Goal: Task Accomplishment & Management: Complete application form

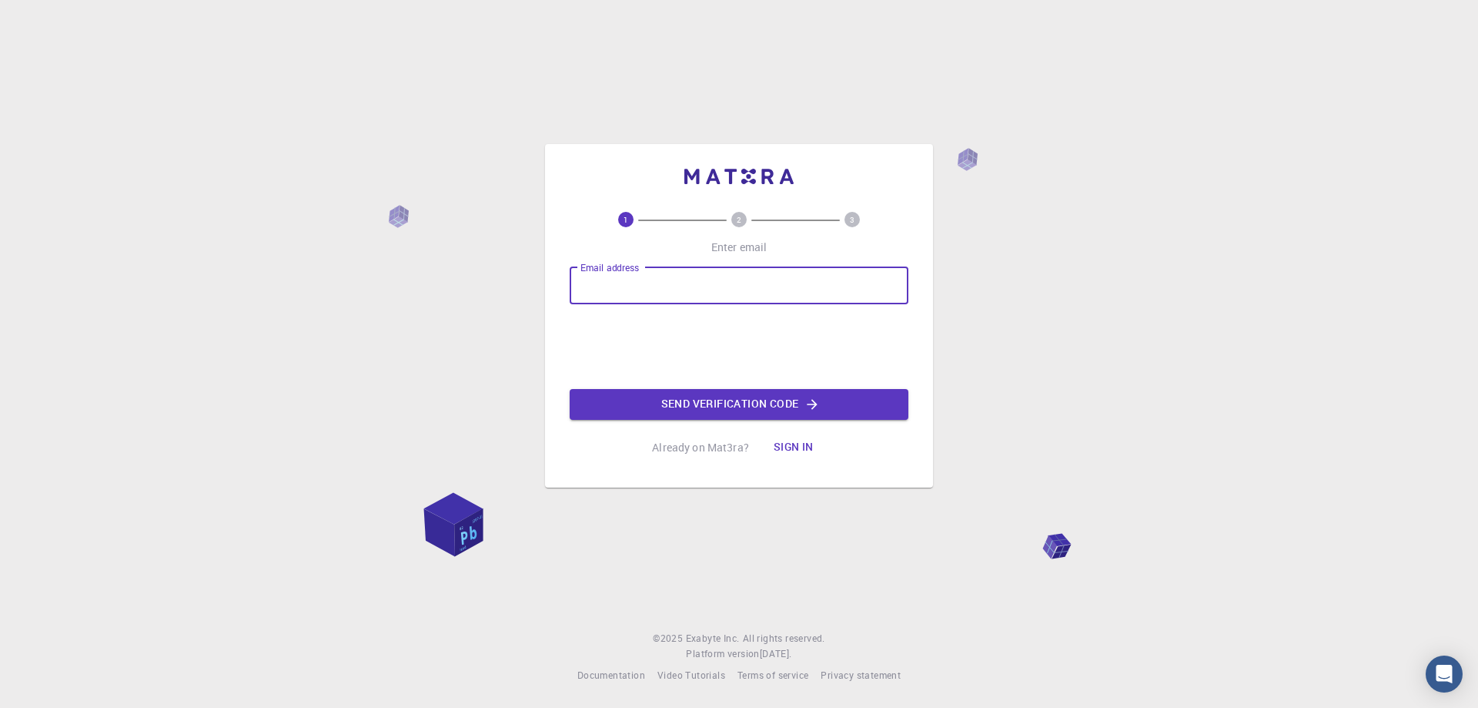
type input "mohammad.shabpiray@gmail.com"
click at [676, 401] on button "Send verification code" at bounding box center [739, 404] width 339 height 31
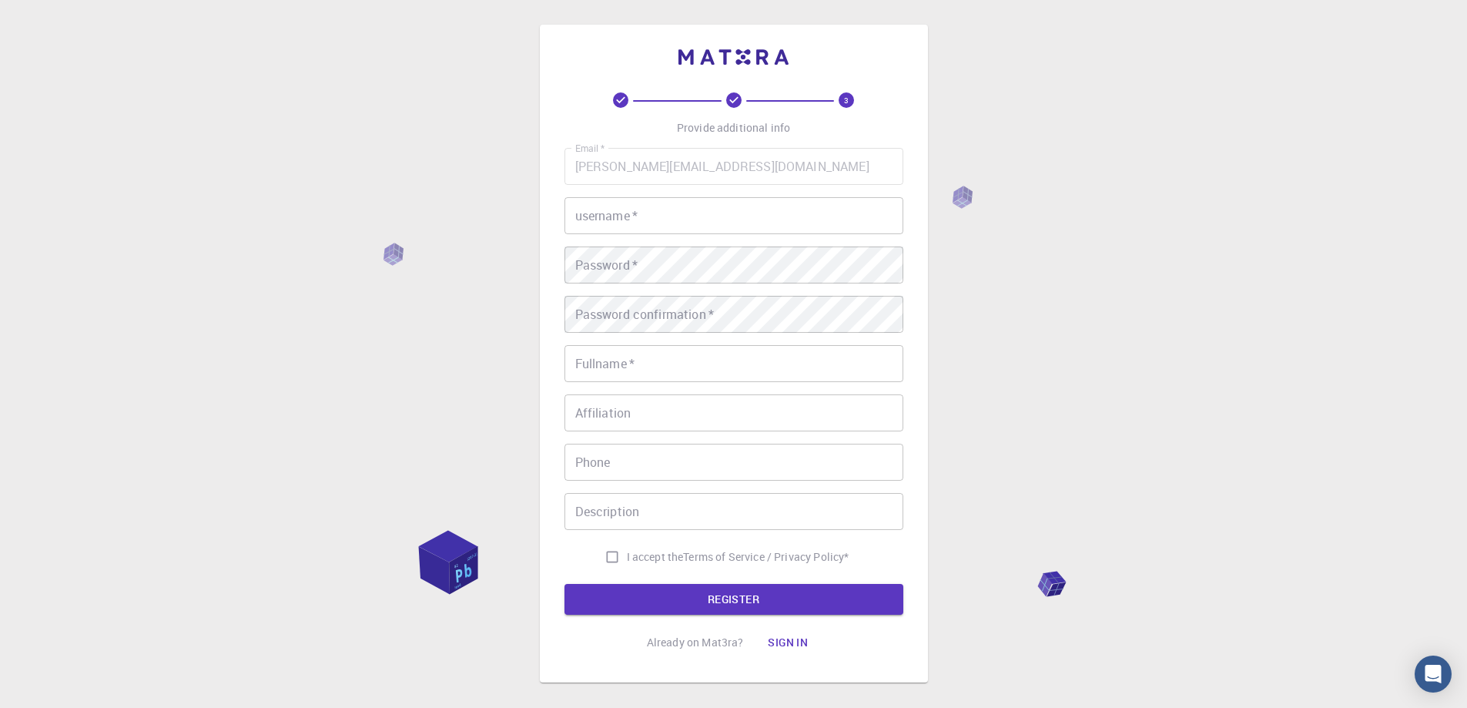
click at [624, 229] on input "username   *" at bounding box center [733, 215] width 339 height 37
type input "m.shab"
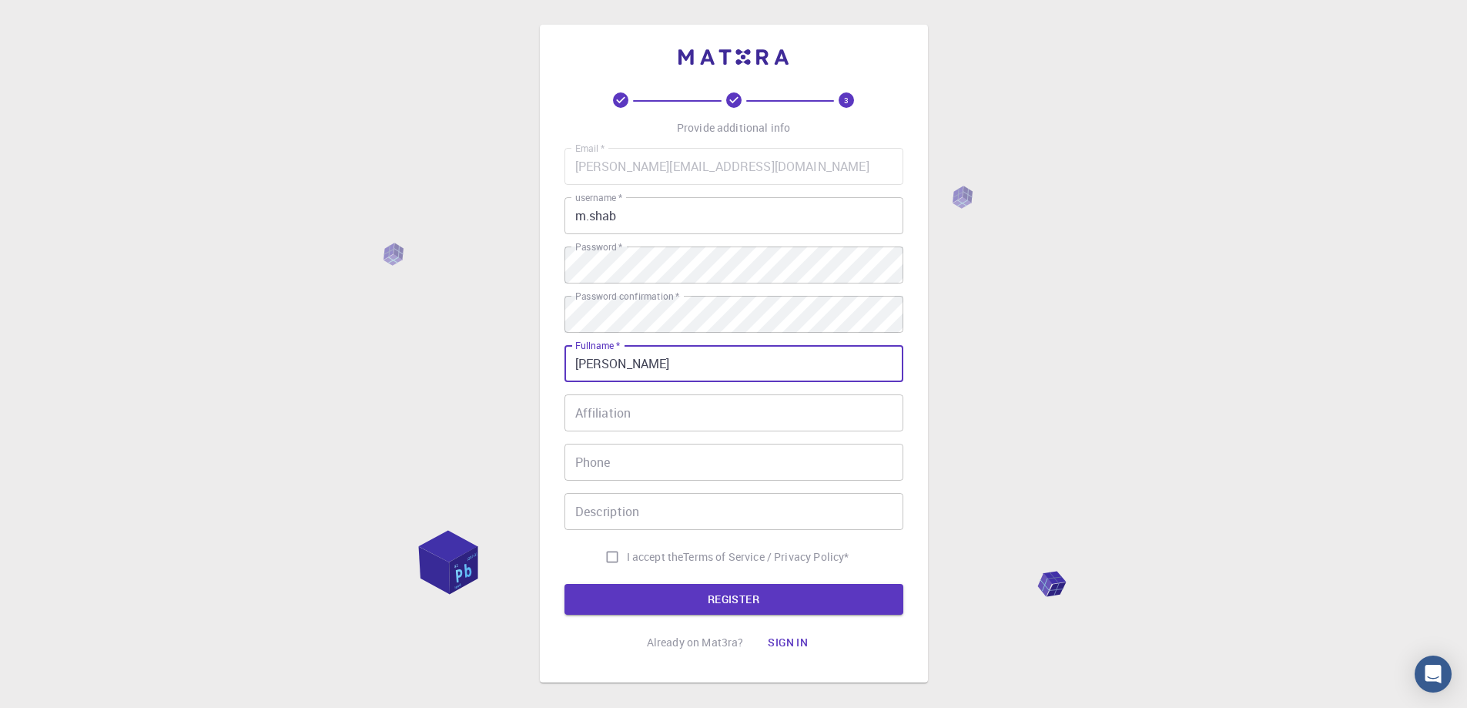
type input "[PERSON_NAME]"
click at [615, 415] on input "Affiliation" at bounding box center [733, 412] width 339 height 37
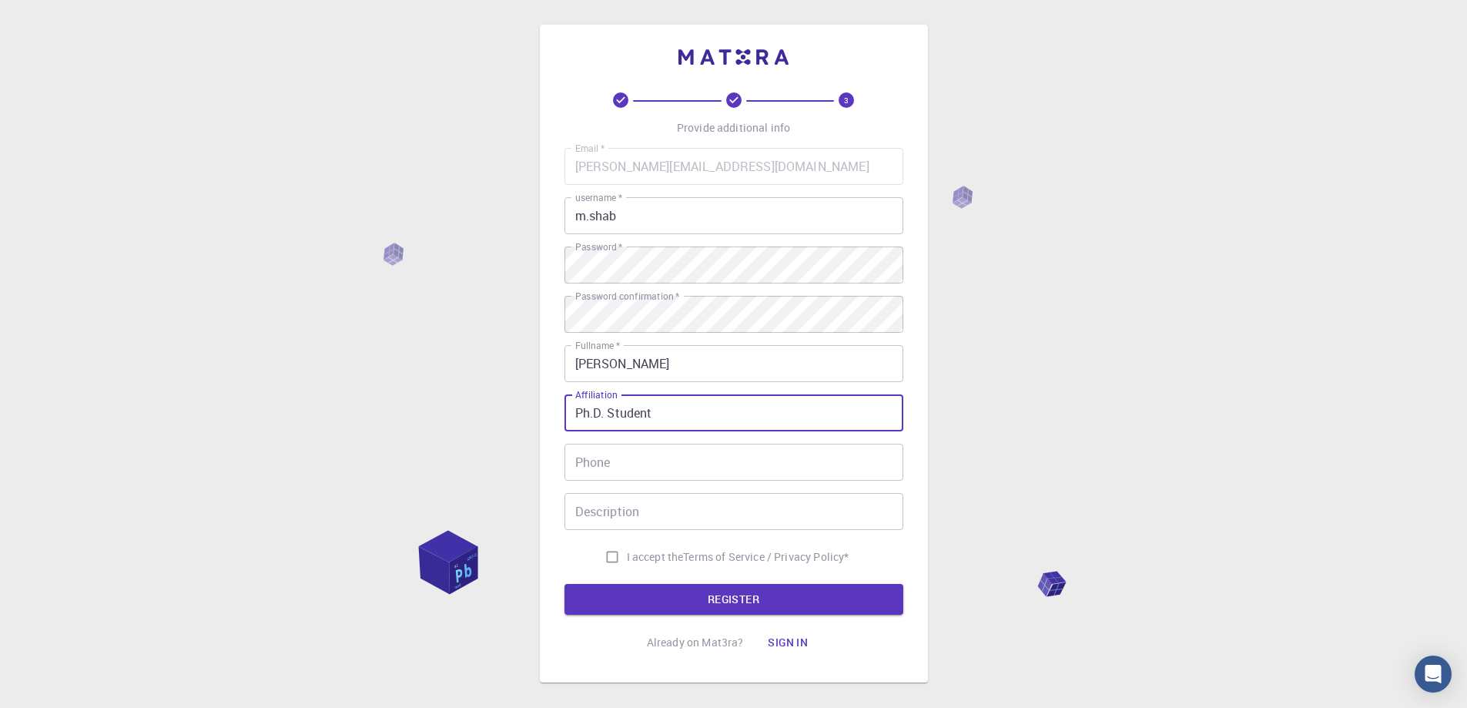
type input "Ph.D. Student"
click at [613, 553] on input "I accept the Terms of Service / Privacy Policy *" at bounding box center [612, 556] width 29 height 29
checkbox input "true"
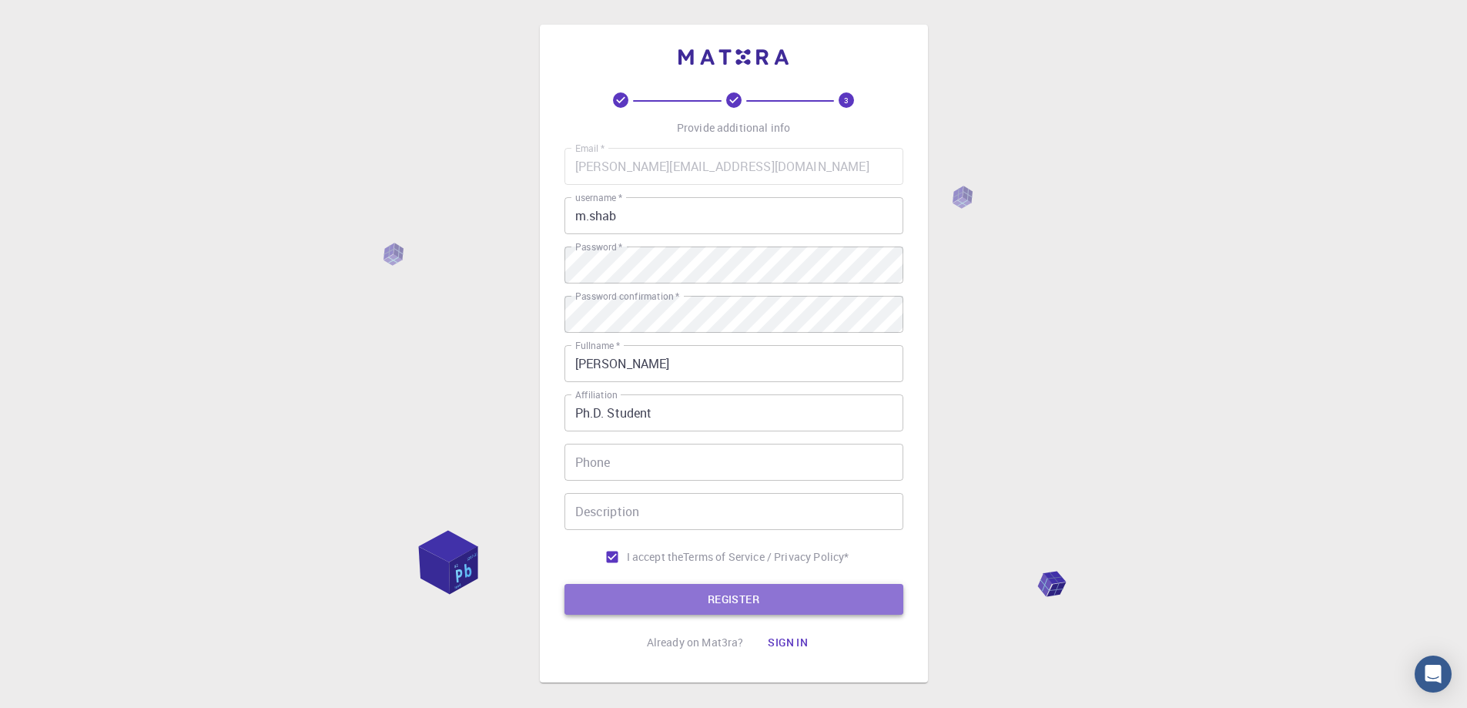
click at [665, 586] on button "REGISTER" at bounding box center [733, 599] width 339 height 31
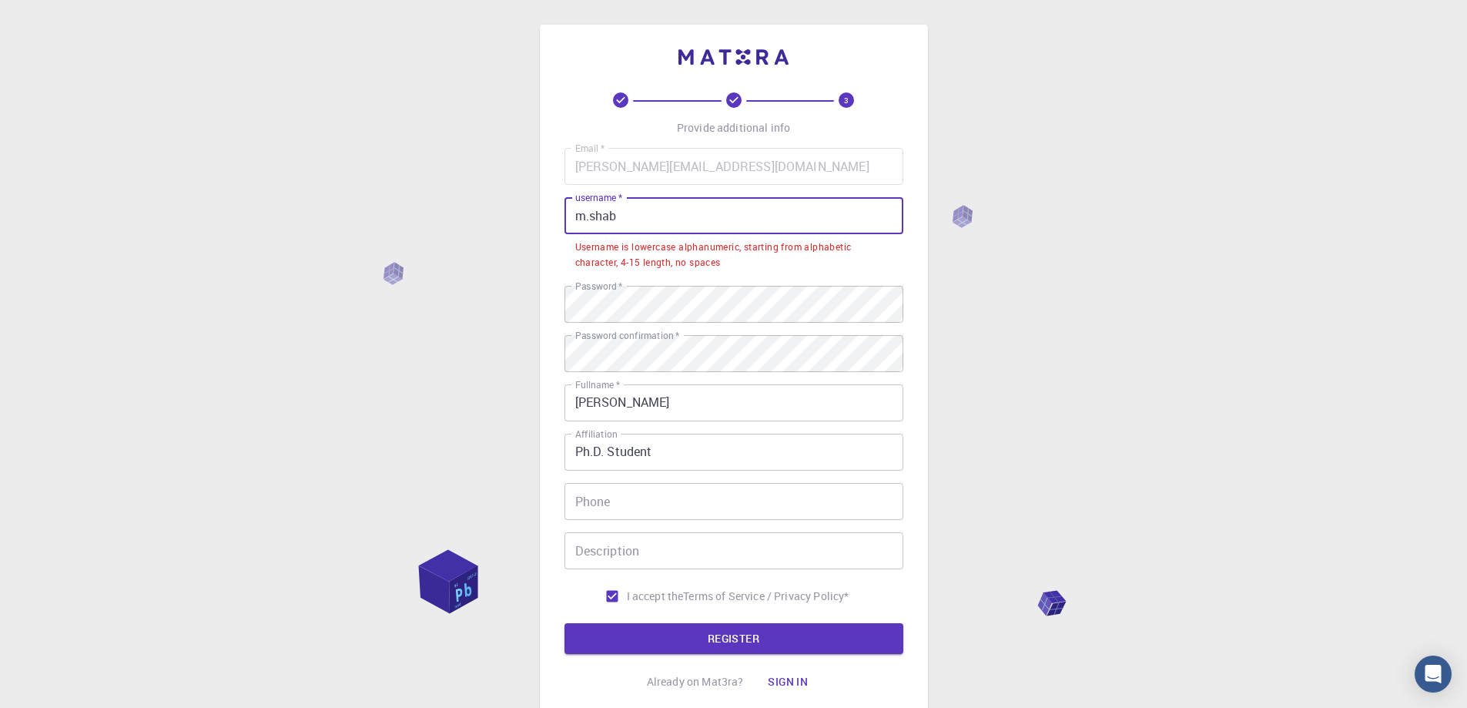
click at [590, 222] on input "m.shab" at bounding box center [733, 215] width 339 height 37
click at [588, 221] on input "m.shab" at bounding box center [733, 215] width 339 height 37
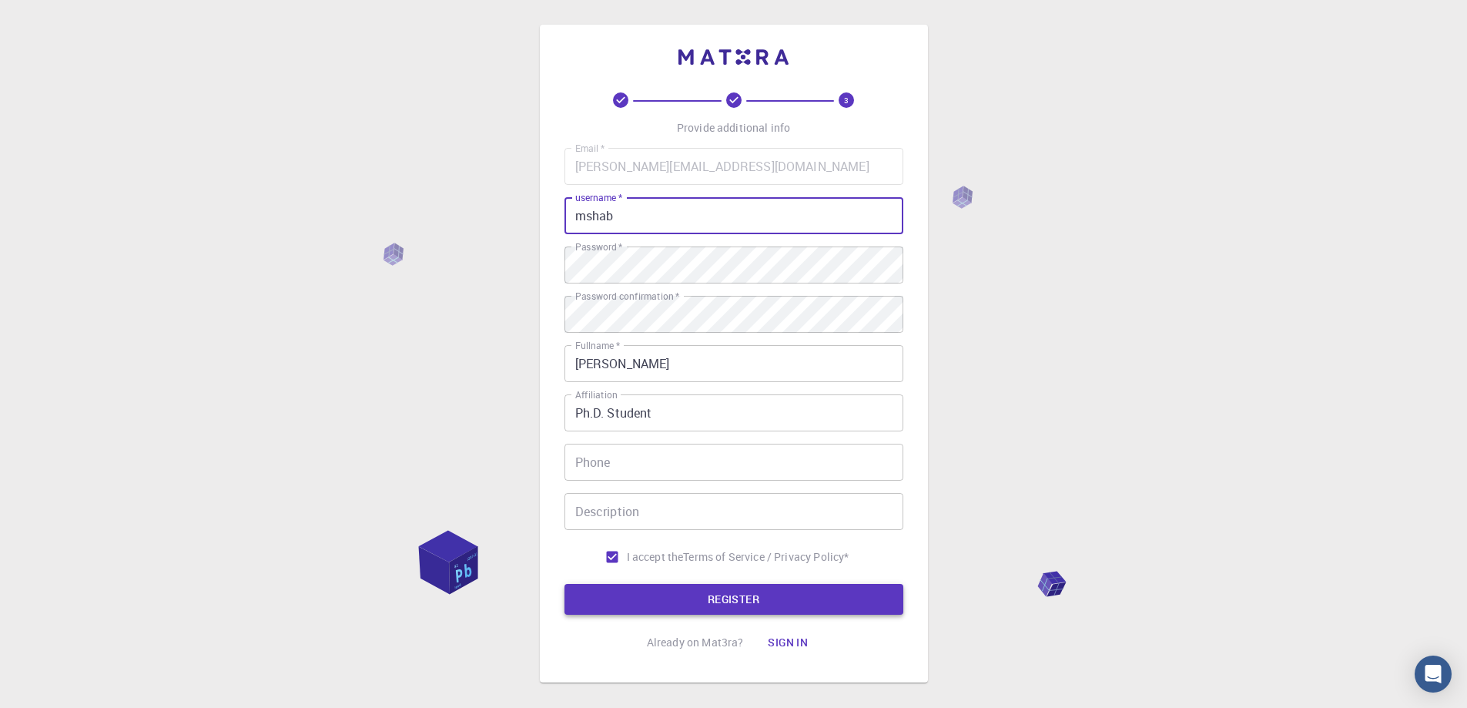
click at [721, 598] on button "REGISTER" at bounding box center [733, 599] width 339 height 31
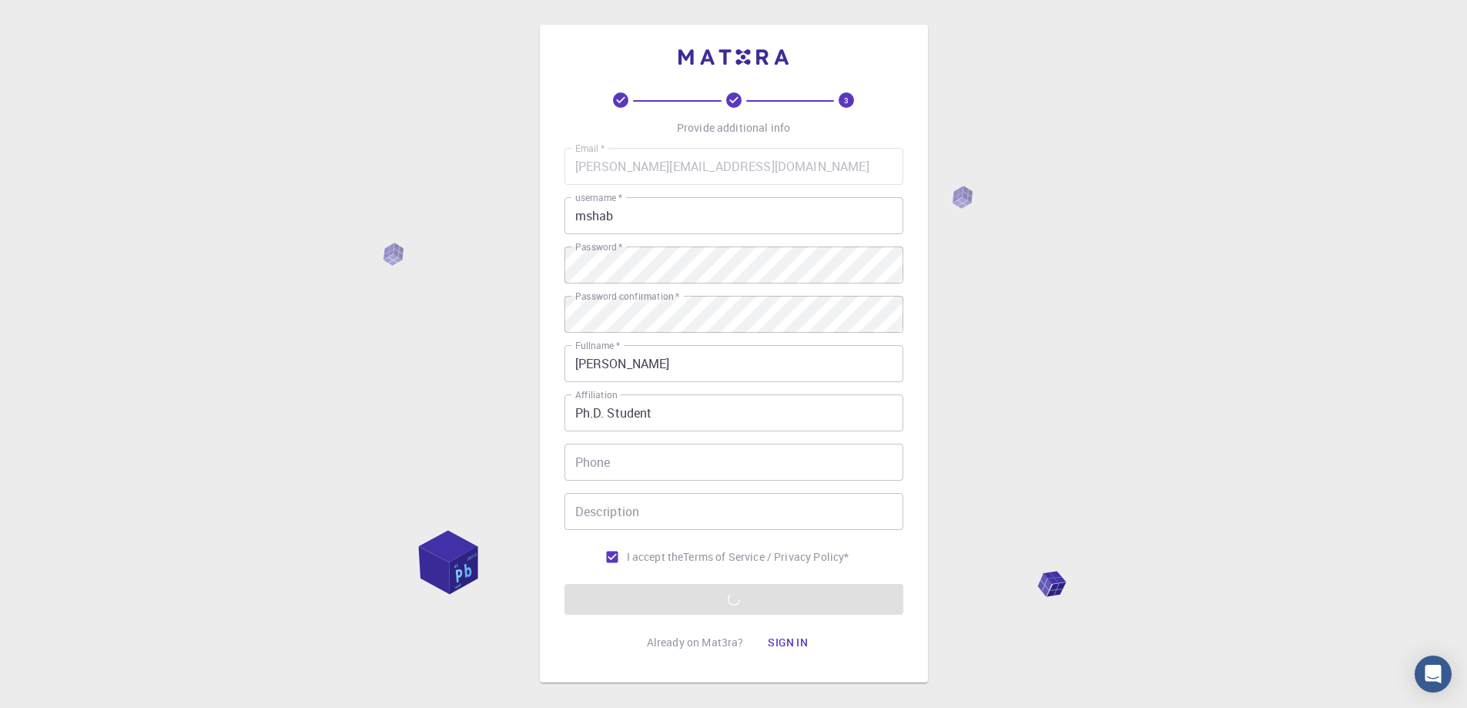
click at [637, 213] on input "mshab" at bounding box center [733, 215] width 339 height 37
type input "mshab"
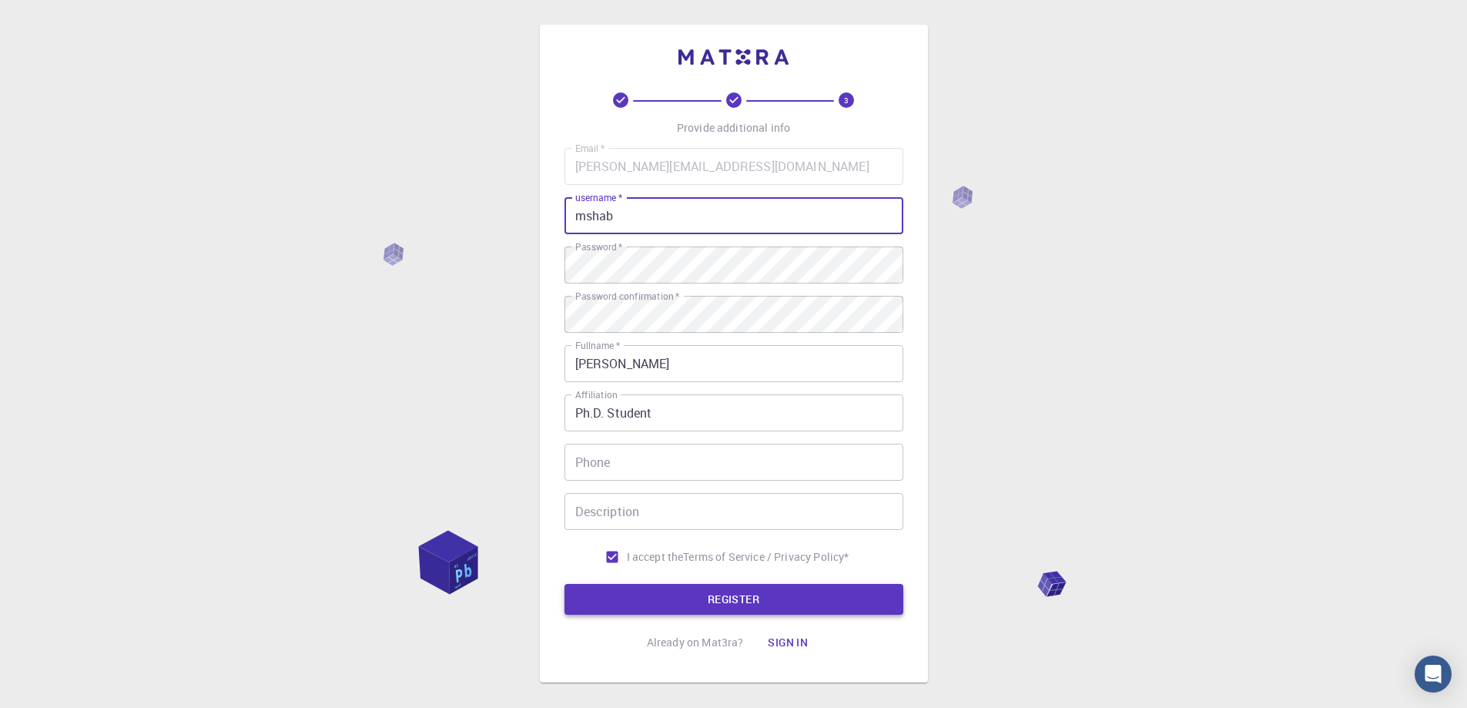
click at [708, 609] on button "REGISTER" at bounding box center [733, 599] width 339 height 31
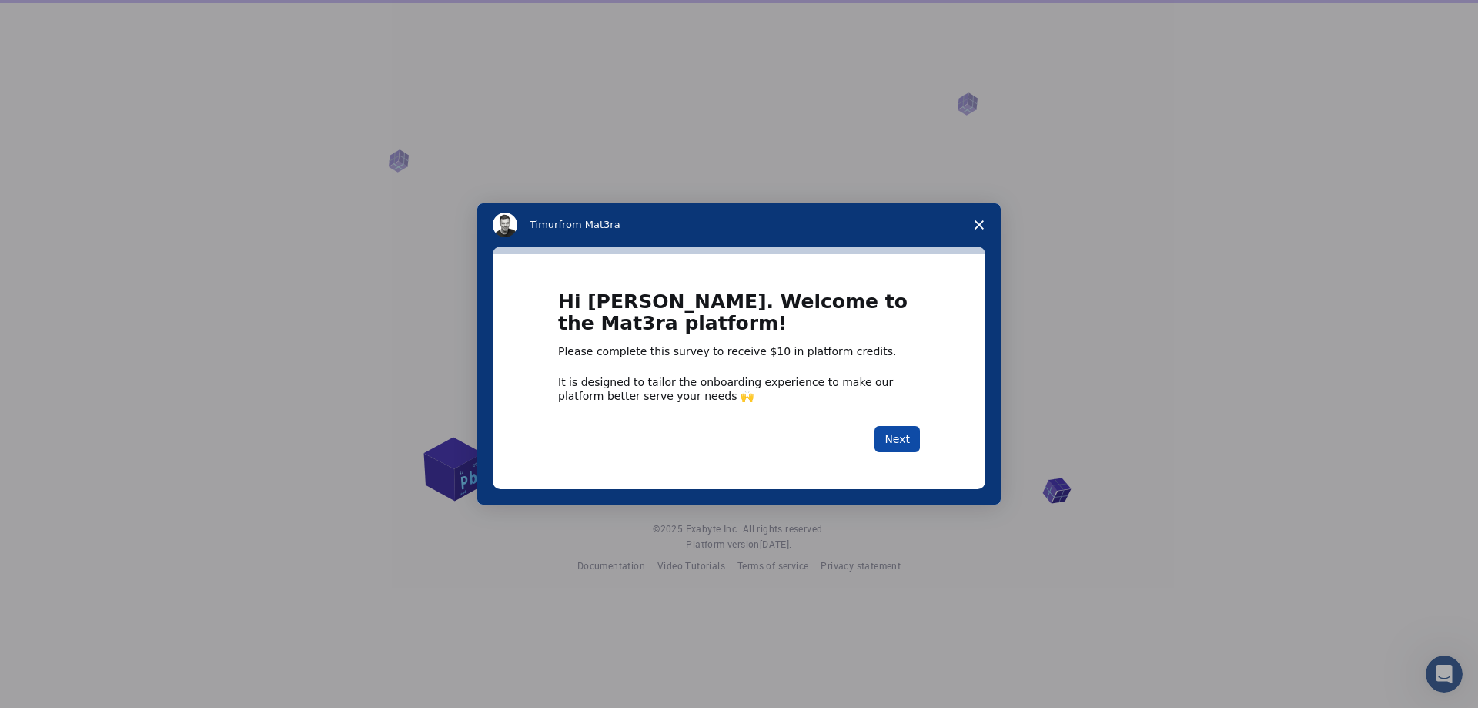
click at [887, 444] on button "Next" at bounding box center [897, 439] width 45 height 26
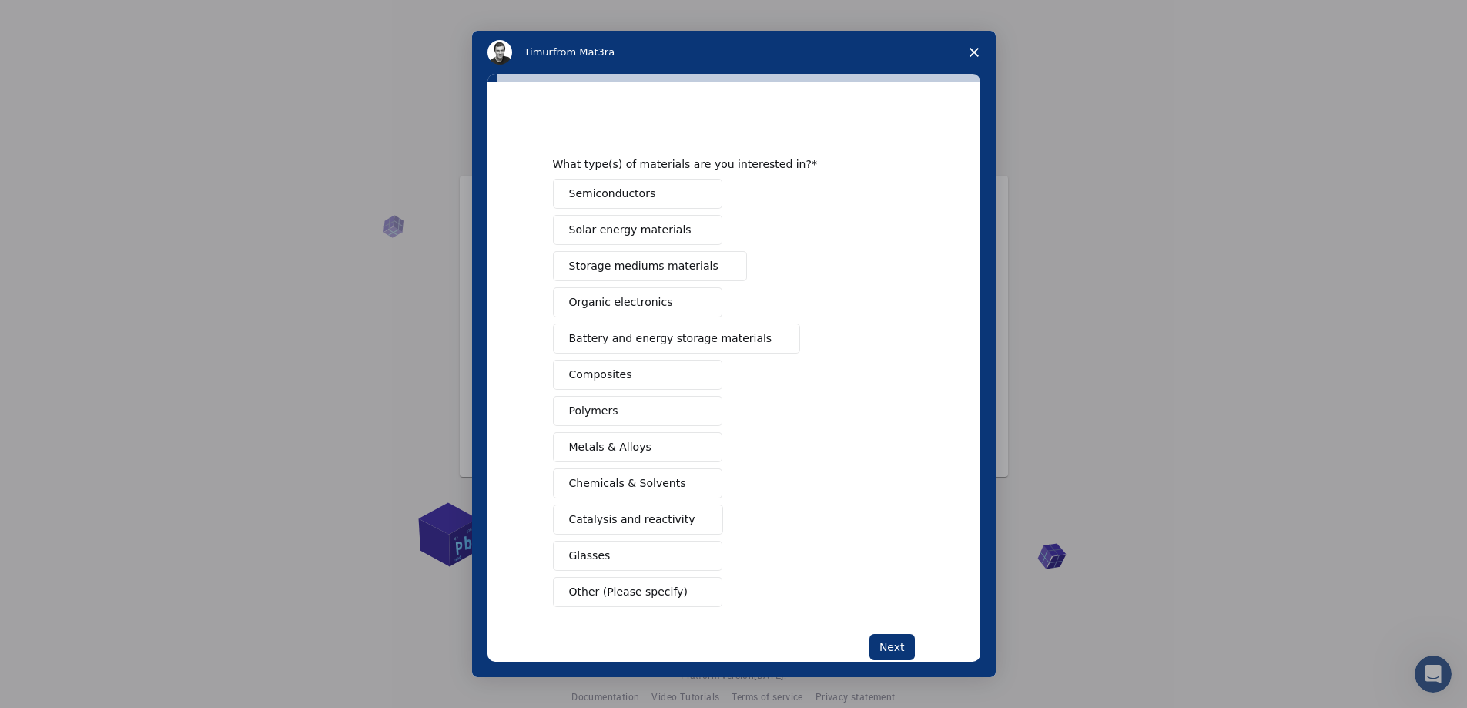
click at [498, 50] on img "Intercom messenger" at bounding box center [499, 52] width 25 height 25
click at [631, 202] on span "Semiconductors" at bounding box center [612, 194] width 87 height 16
click at [627, 233] on span "Solar energy materials" at bounding box center [630, 230] width 122 height 16
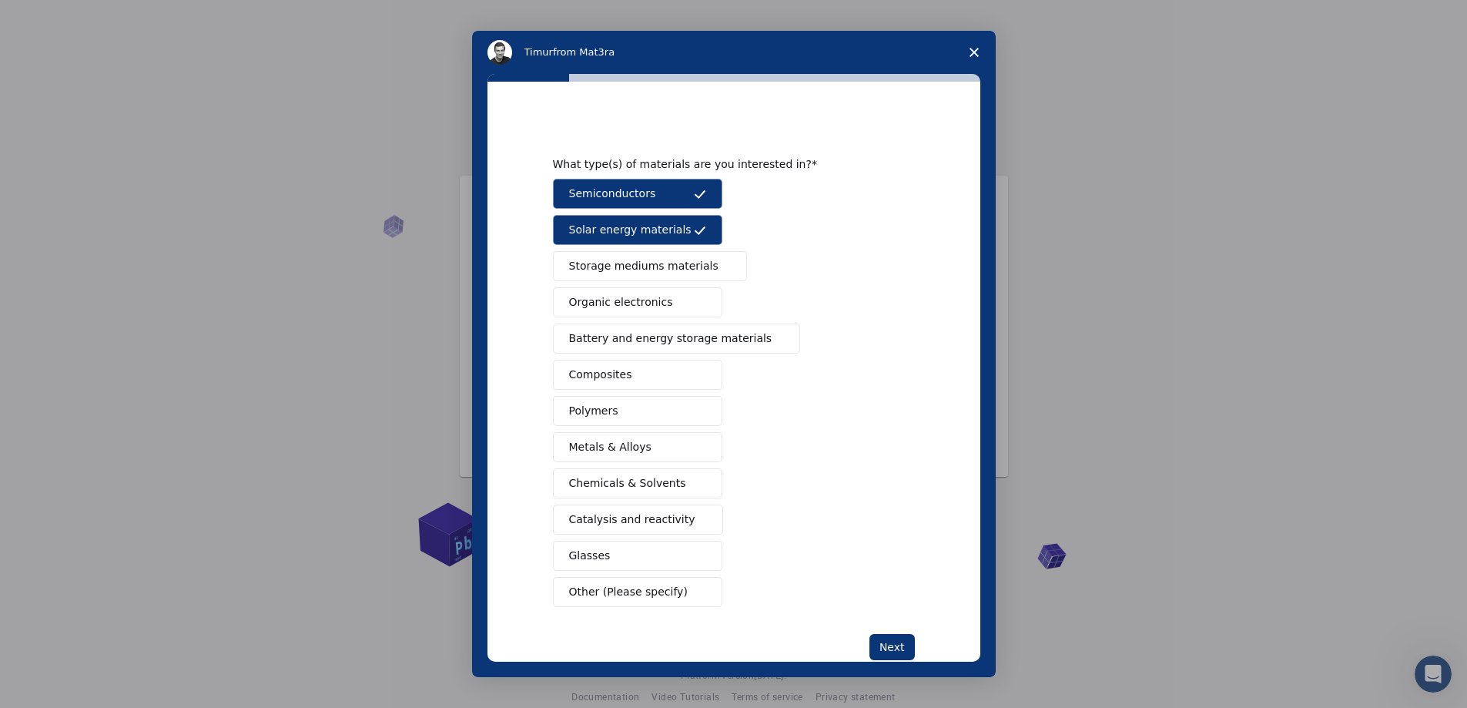
click at [618, 310] on span "Organic electronics" at bounding box center [621, 302] width 104 height 16
click at [613, 481] on span "Chemicals & Solvents" at bounding box center [627, 483] width 117 height 16
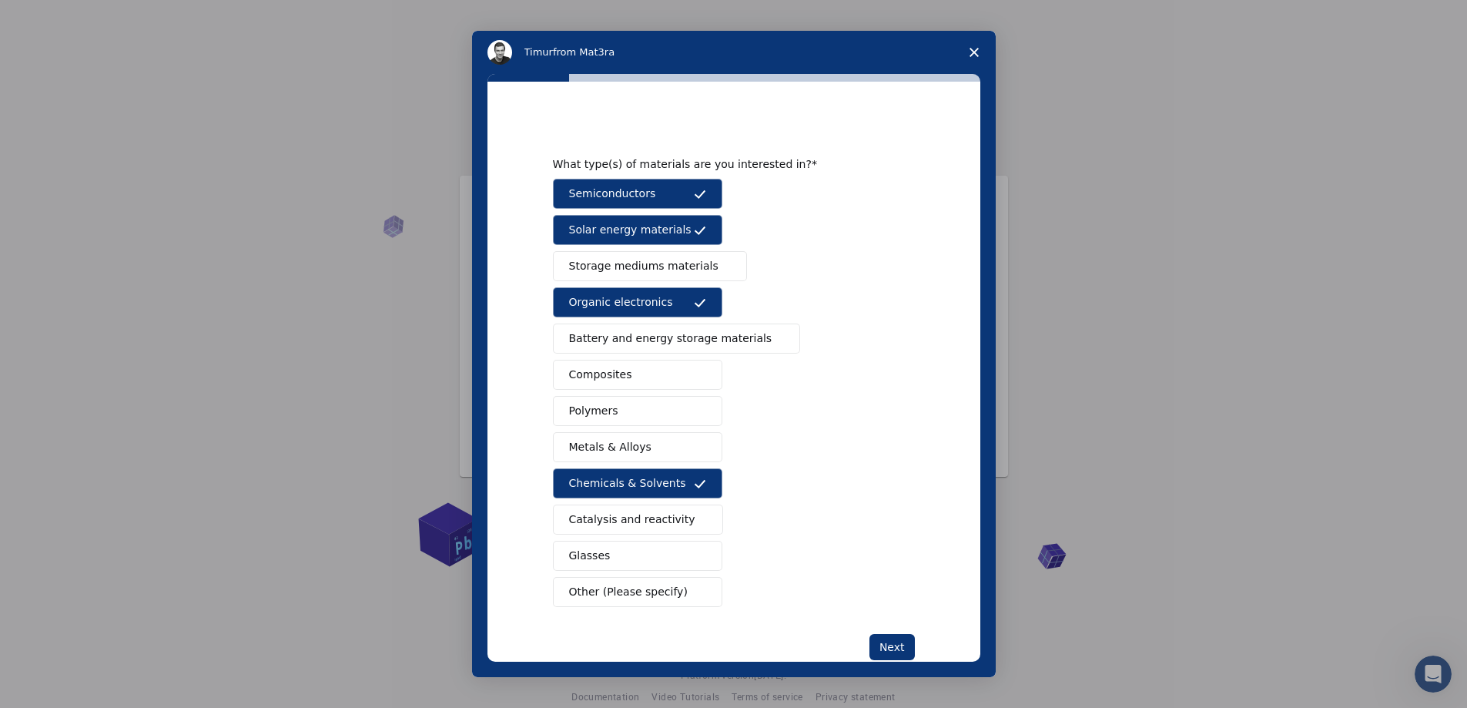
click at [618, 439] on span "Metals & Alloys" at bounding box center [610, 447] width 82 height 16
click at [646, 450] on button "Metals & Alloys" at bounding box center [637, 447] width 169 height 30
click at [882, 644] on button "Next" at bounding box center [891, 647] width 45 height 26
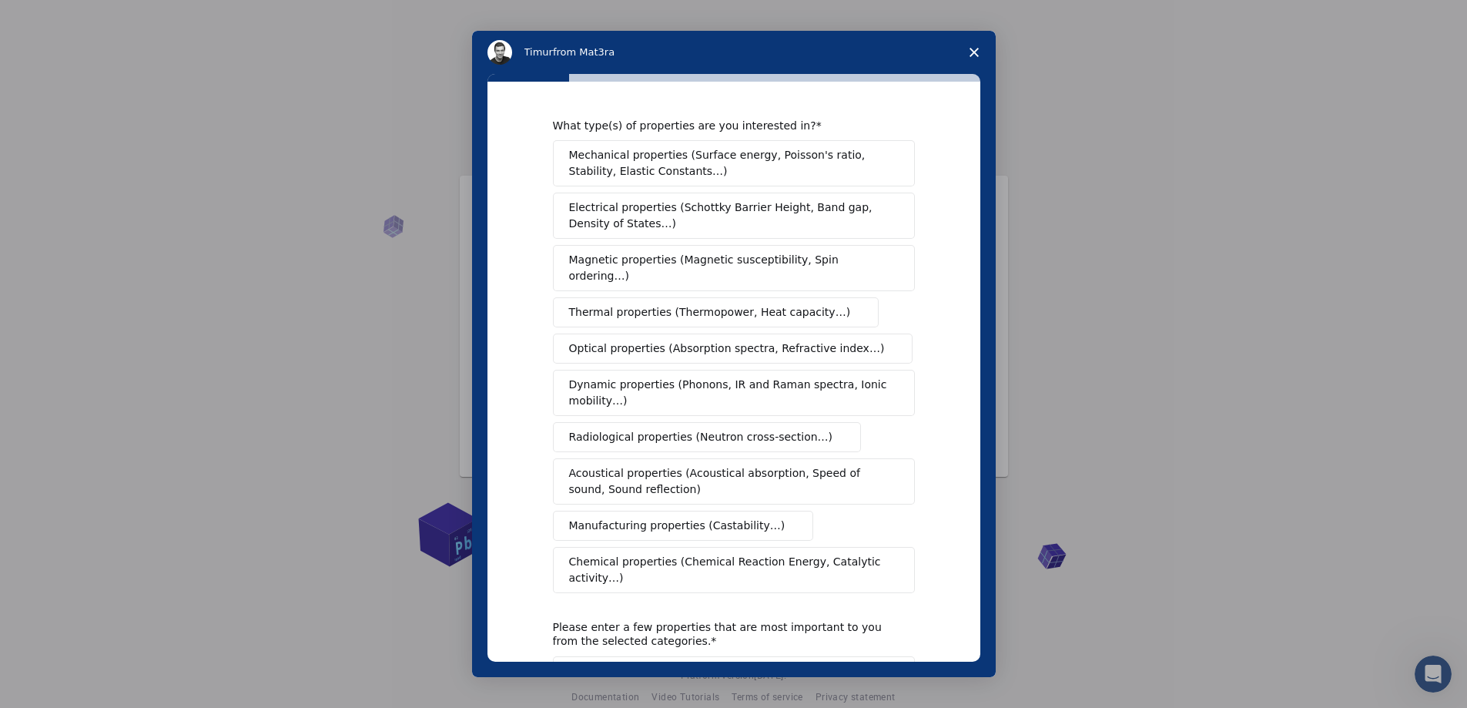
click at [644, 212] on span "Electrical properties (Schottky Barrier Height, Band gap, Density of States…)" at bounding box center [729, 215] width 320 height 32
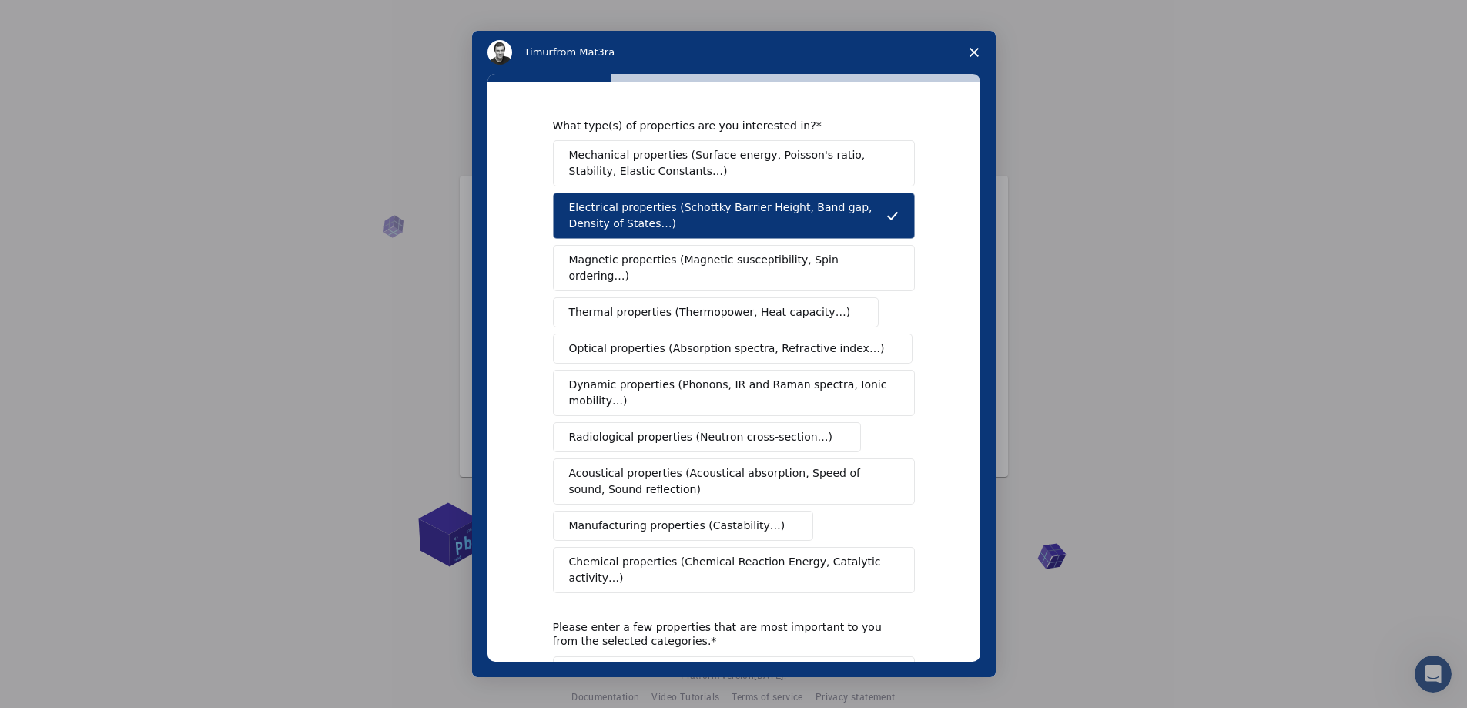
click at [621, 340] on span "Optical properties (Absorption spectra, Refractive index…)" at bounding box center [727, 348] width 316 height 16
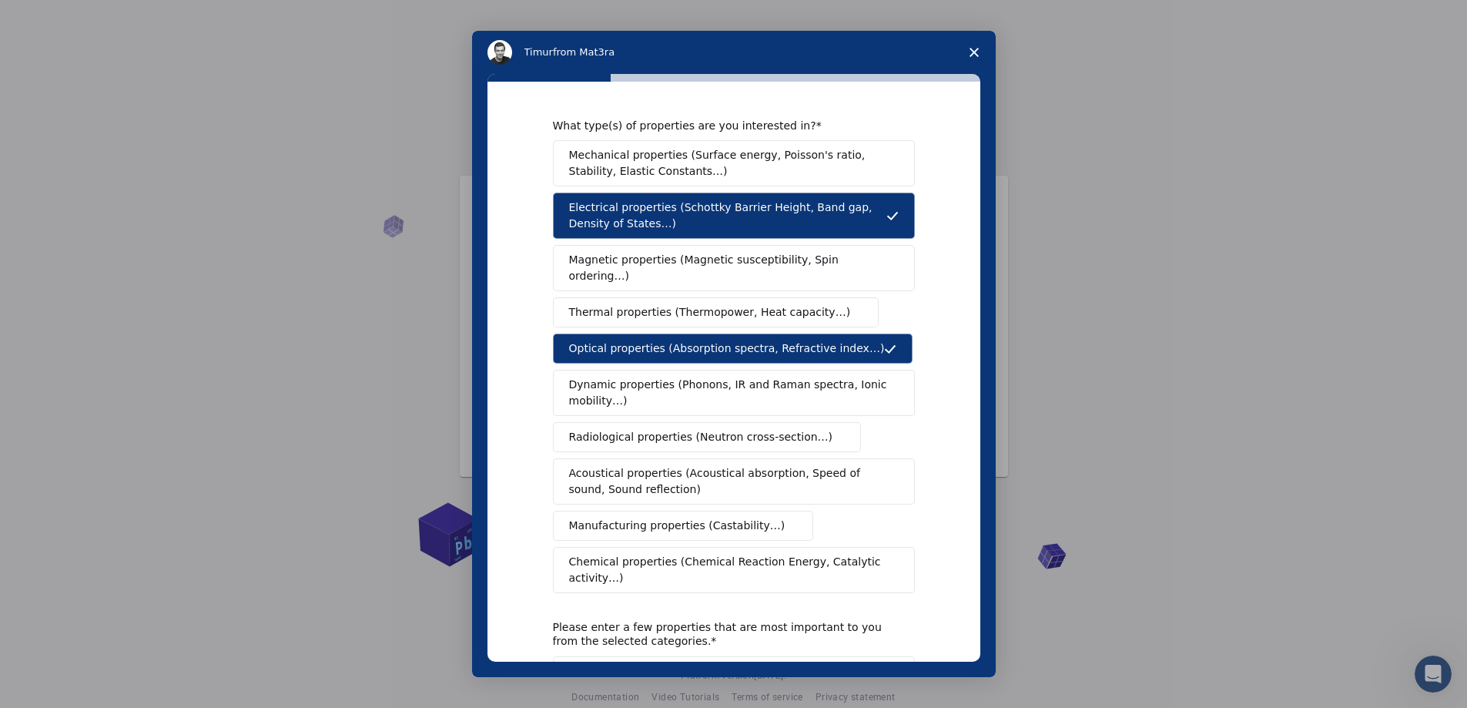
click at [614, 377] on span "Dynamic properties (Phonons, IR and Raman spectra, Ionic mobility…)" at bounding box center [729, 393] width 320 height 32
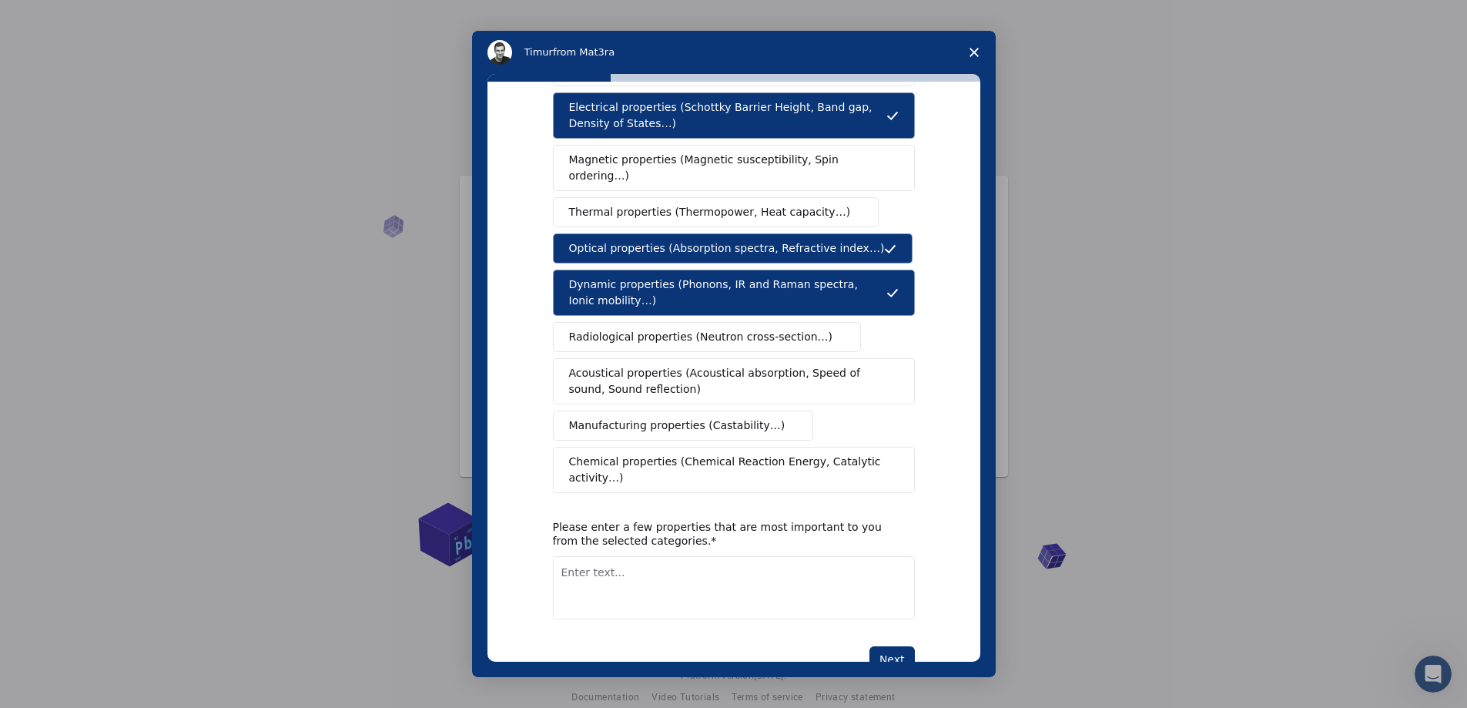
scroll to position [115, 0]
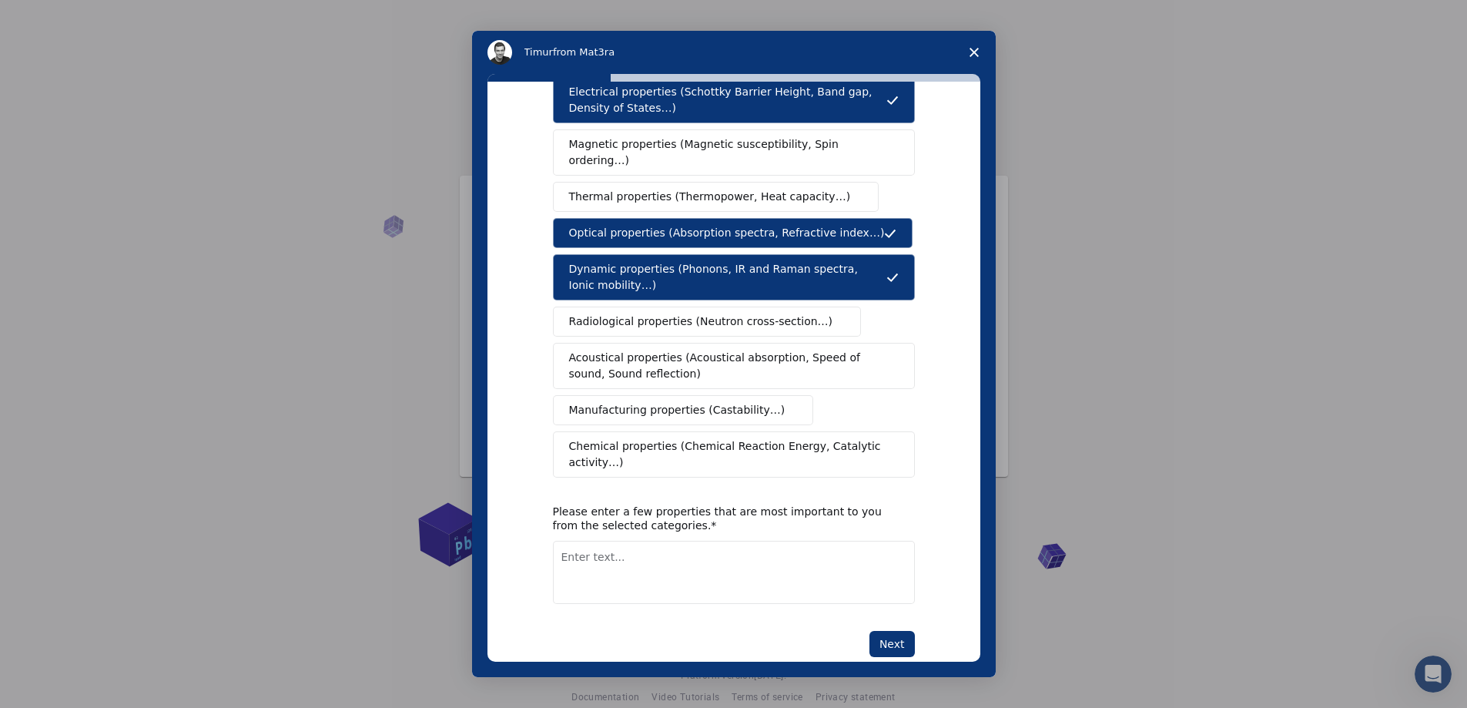
click at [628, 541] on textarea "Enter text..." at bounding box center [734, 572] width 362 height 63
type textarea "all optoelectronic features are important to me"
click at [889, 631] on button "Next" at bounding box center [891, 644] width 45 height 26
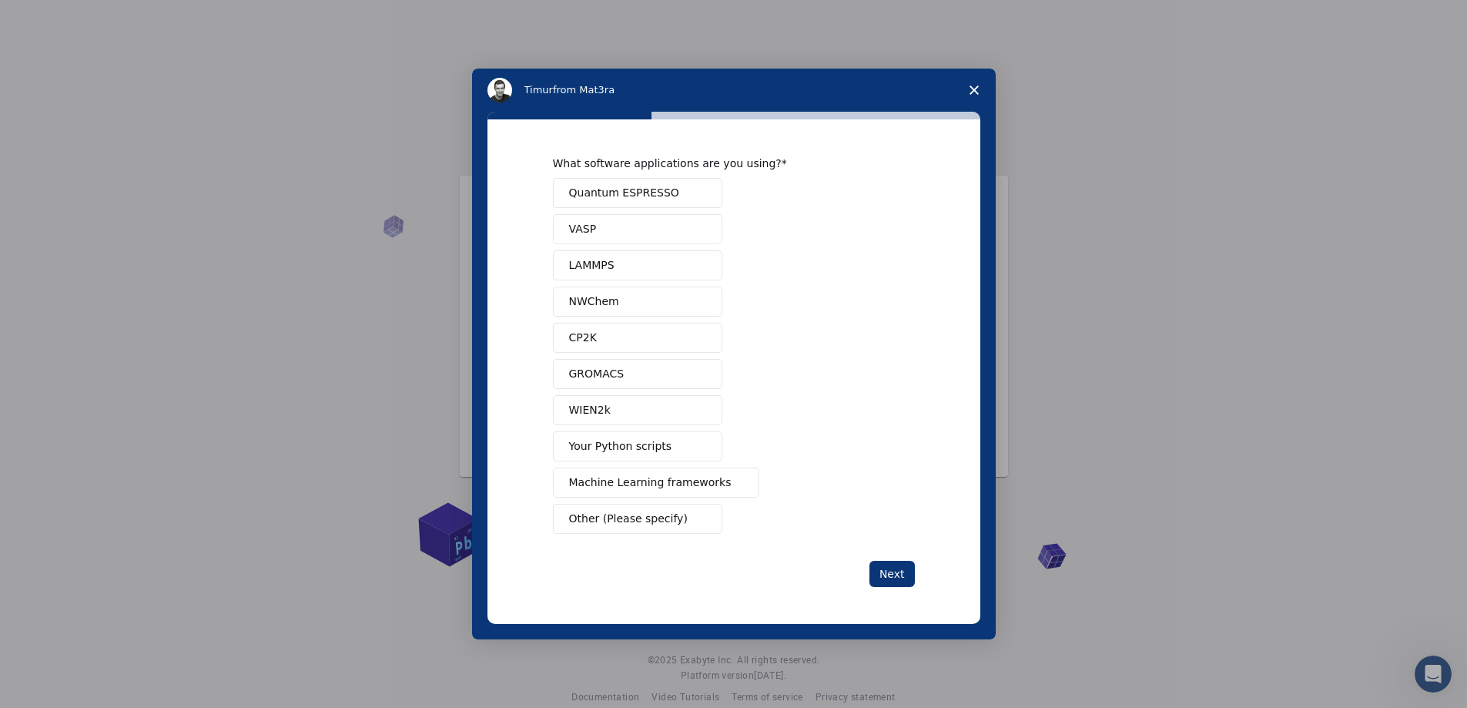
scroll to position [0, 0]
click at [620, 526] on span "Other (Please specify)" at bounding box center [628, 518] width 119 height 16
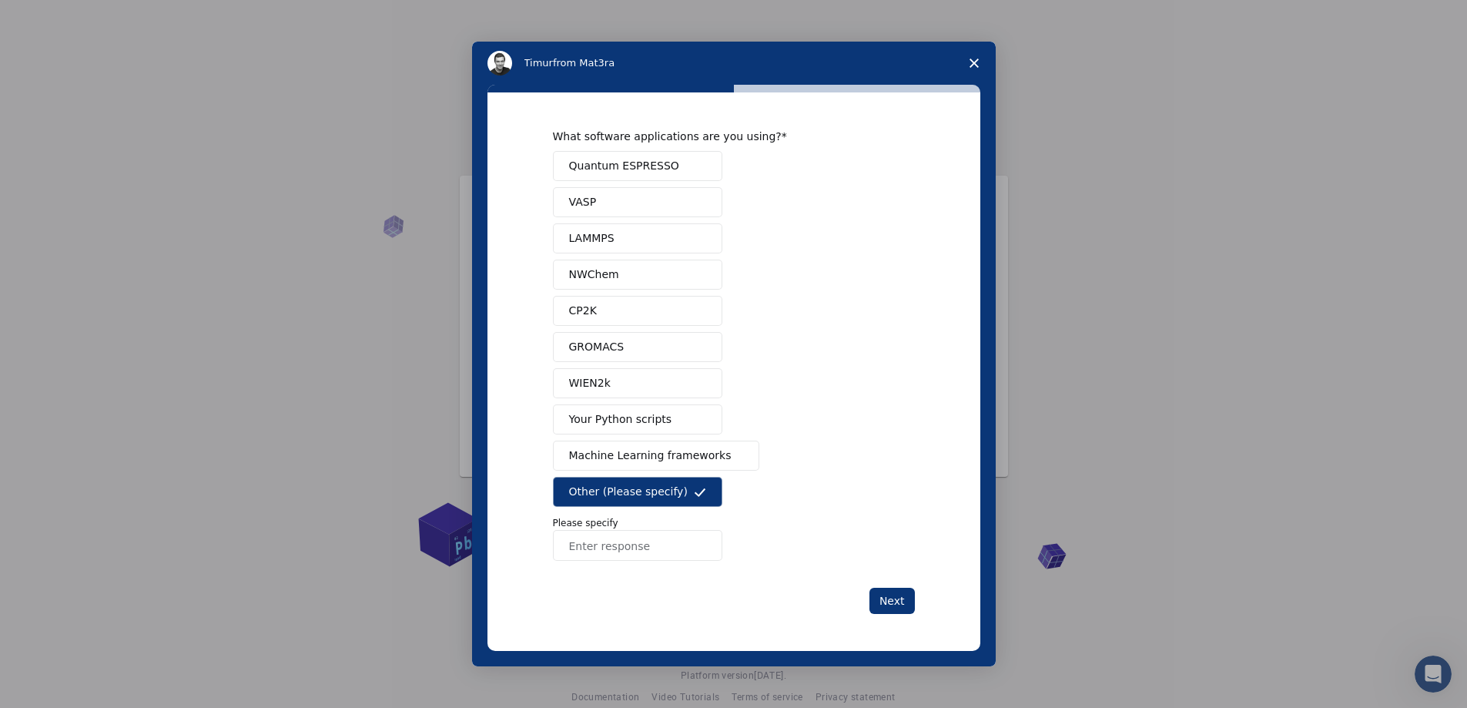
click at [608, 556] on input "Enter response" at bounding box center [637, 545] width 169 height 31
type input "ORCA"
click at [888, 610] on button "Next" at bounding box center [891, 600] width 45 height 26
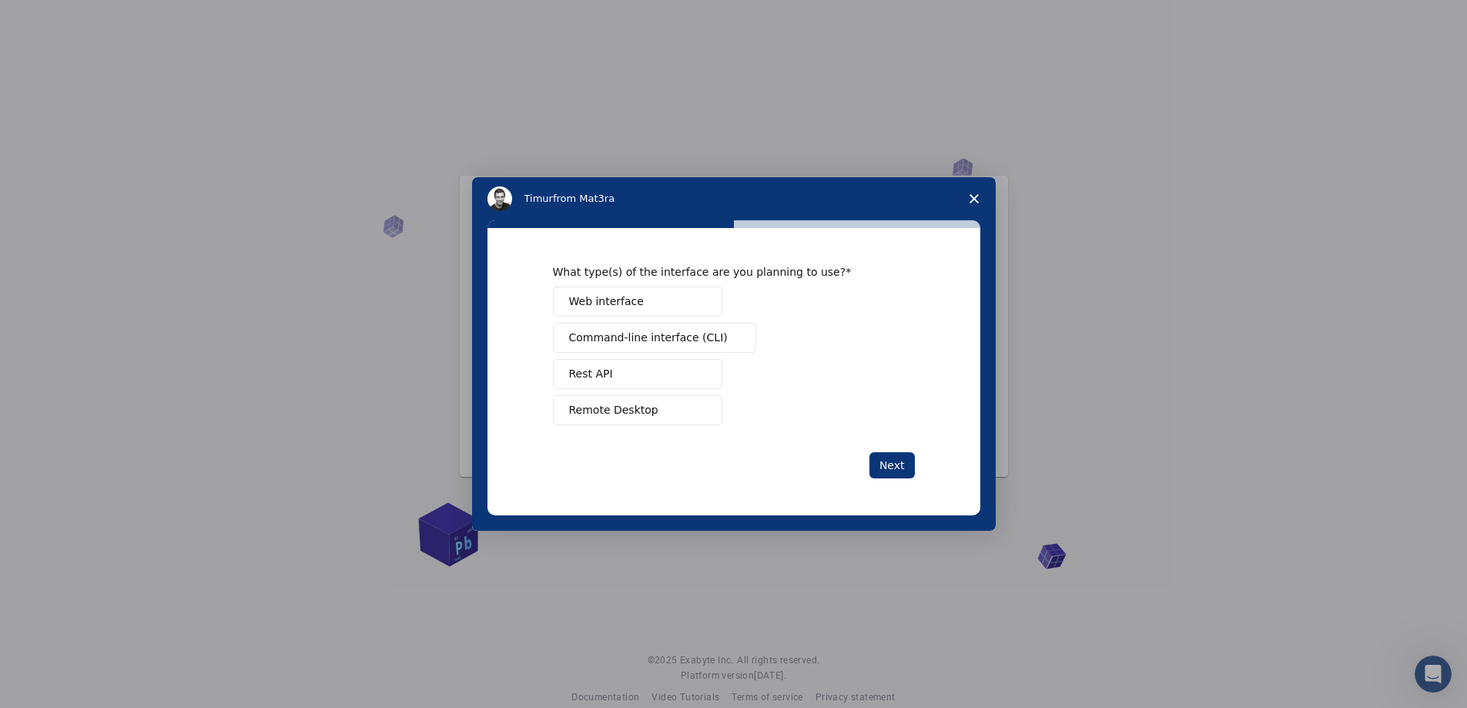
click at [651, 303] on button "Web interface" at bounding box center [637, 301] width 169 height 30
click at [895, 464] on button "Next" at bounding box center [891, 465] width 45 height 26
click at [632, 340] on span "Perform research" at bounding box center [615, 338] width 92 height 16
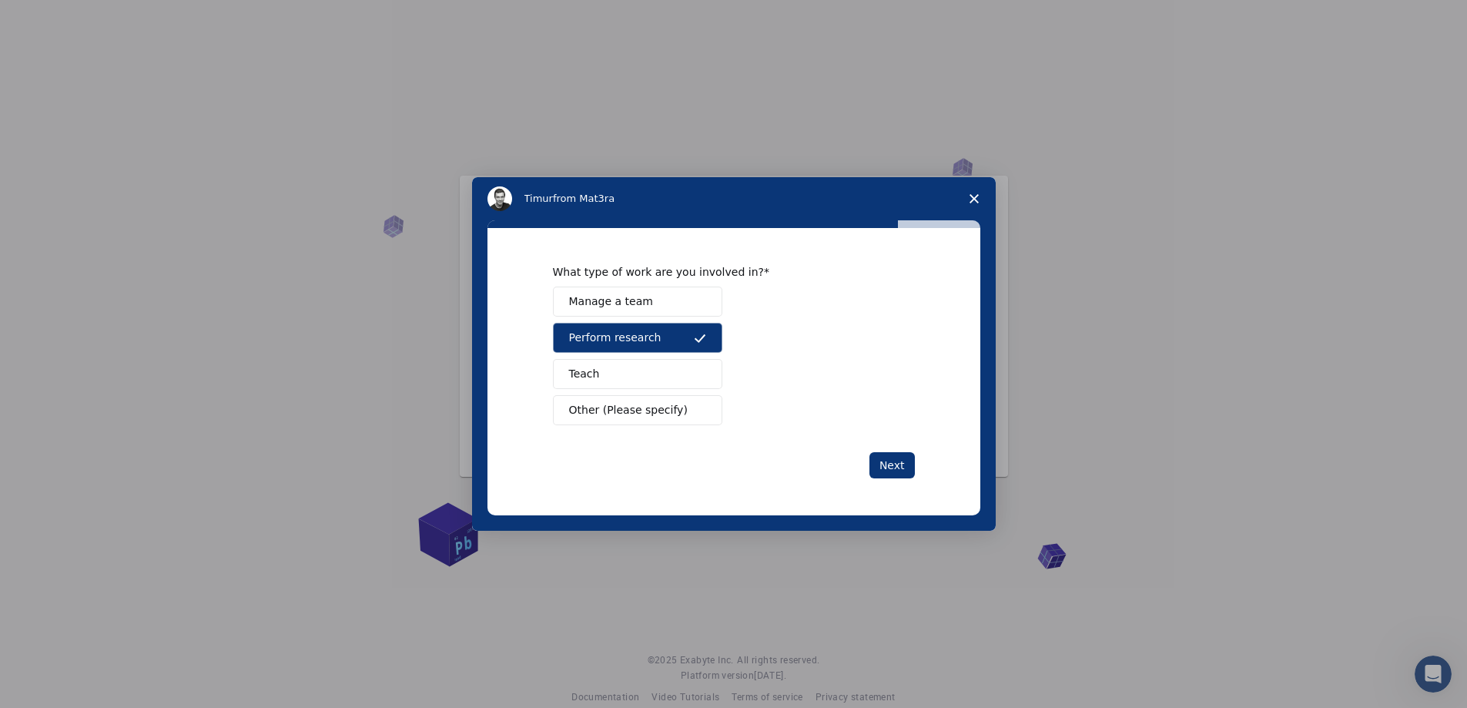
click at [633, 411] on span "Other (Please specify)" at bounding box center [628, 410] width 119 height 16
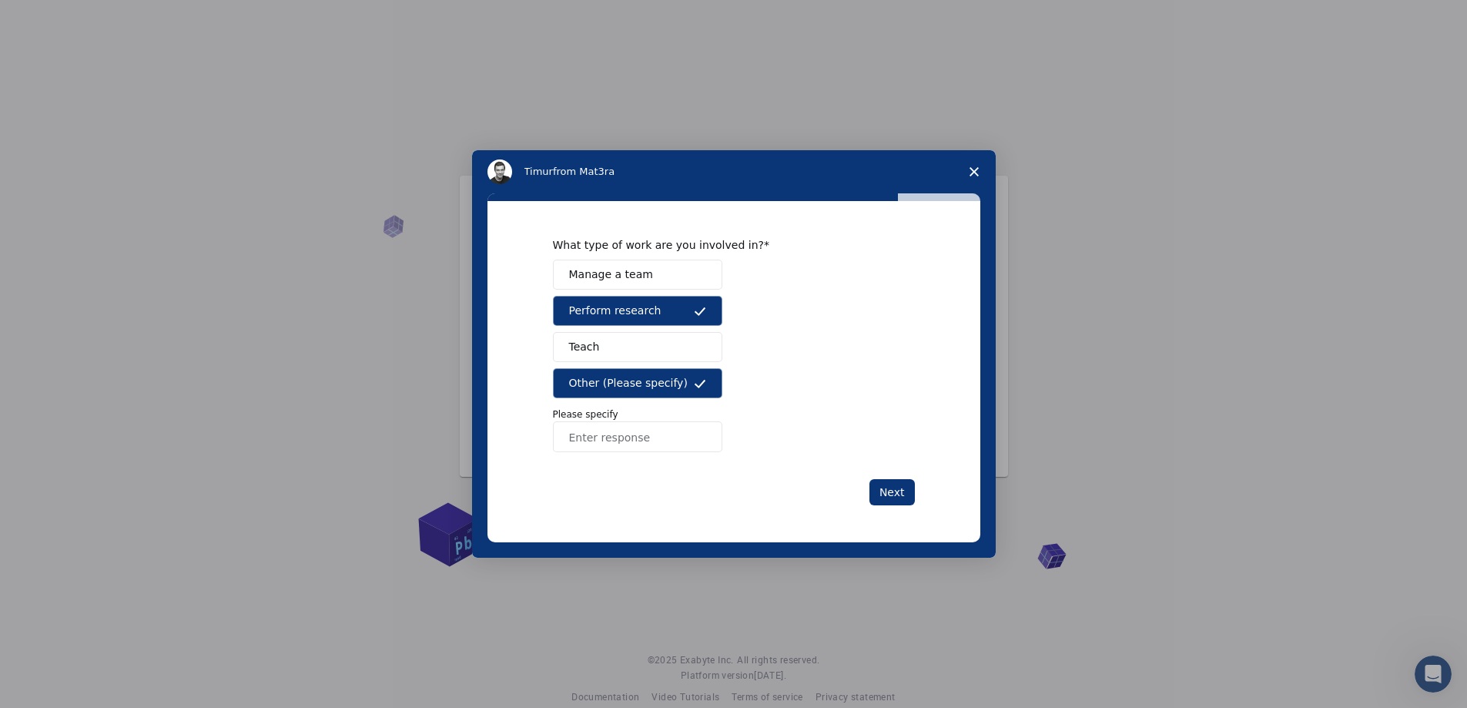
click at [632, 445] on input "Enter response" at bounding box center [637, 436] width 169 height 31
type input "I'm a Ph.D. student"
click at [902, 500] on button "Next" at bounding box center [891, 492] width 45 height 26
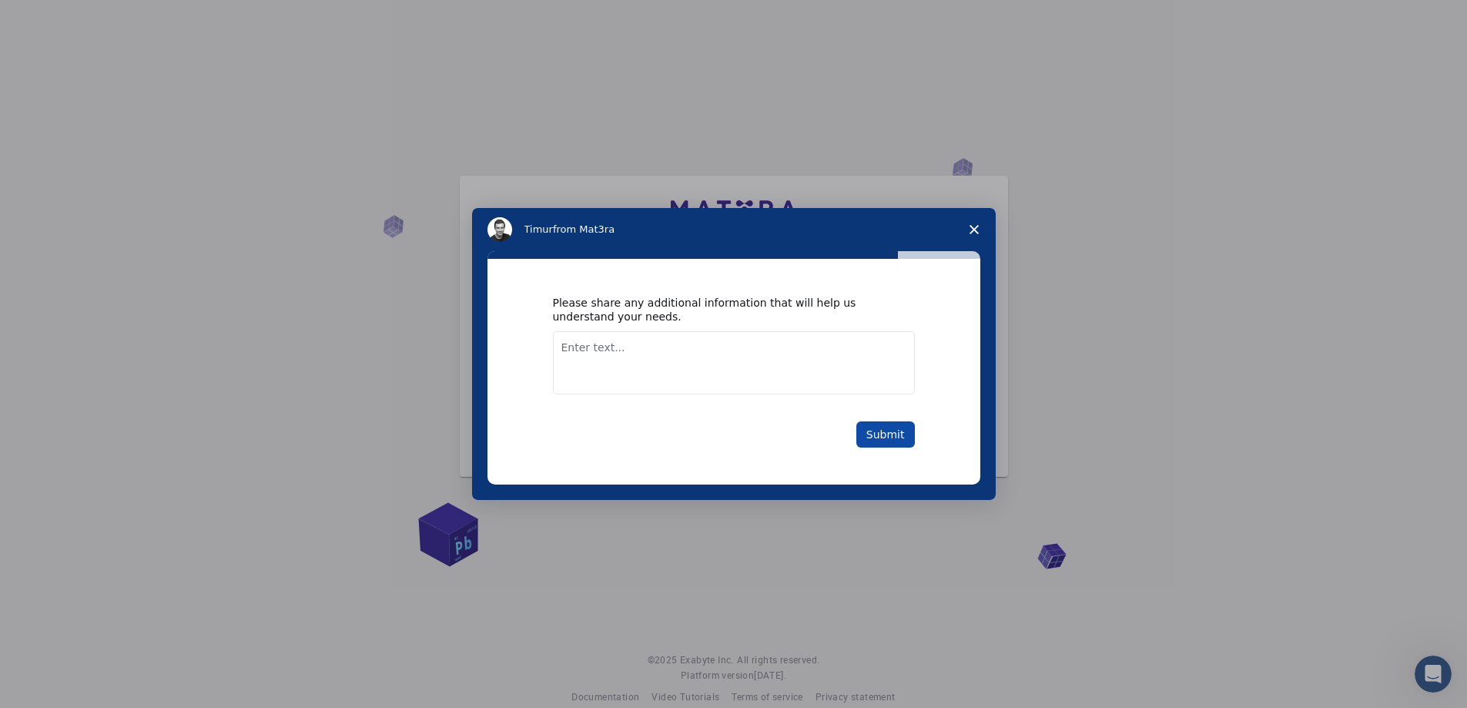
click at [877, 435] on button "Submit" at bounding box center [885, 434] width 59 height 26
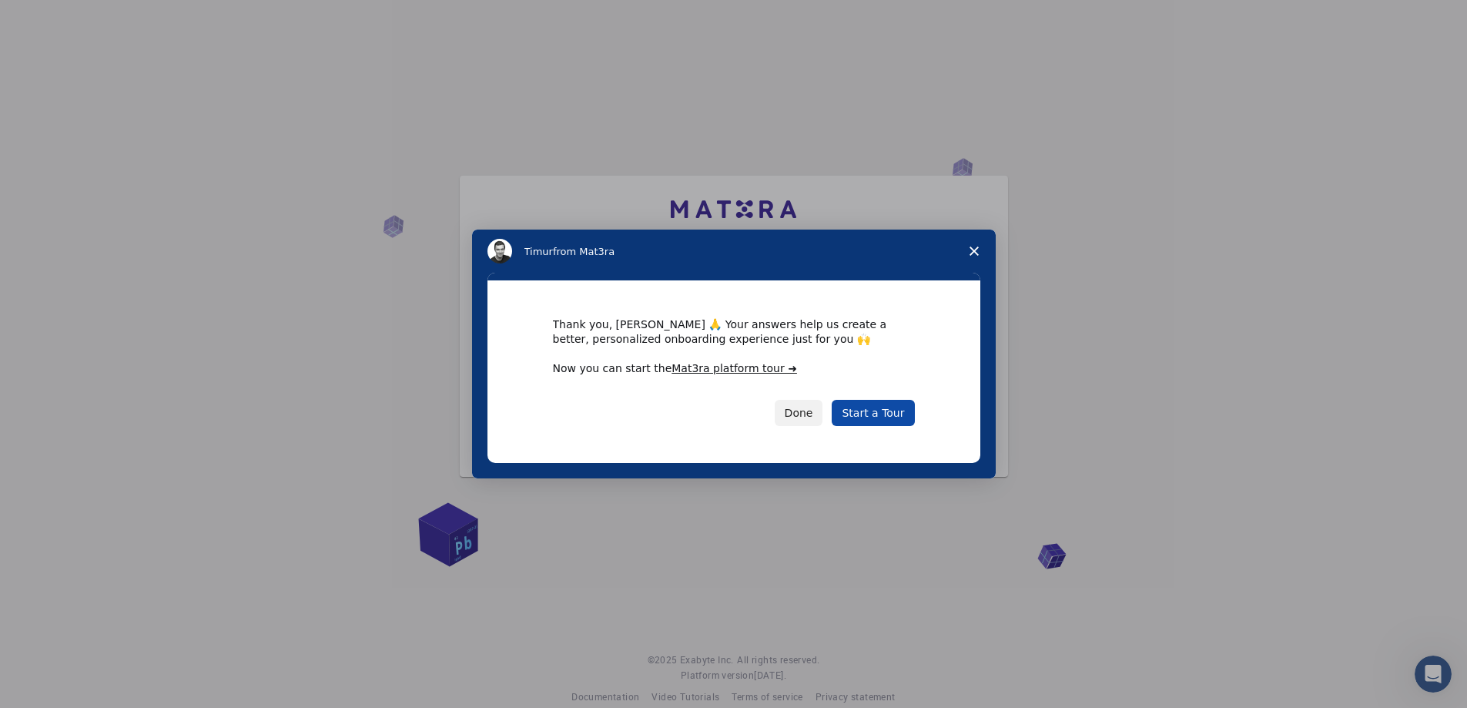
click at [875, 412] on link "Start a Tour" at bounding box center [873, 413] width 82 height 26
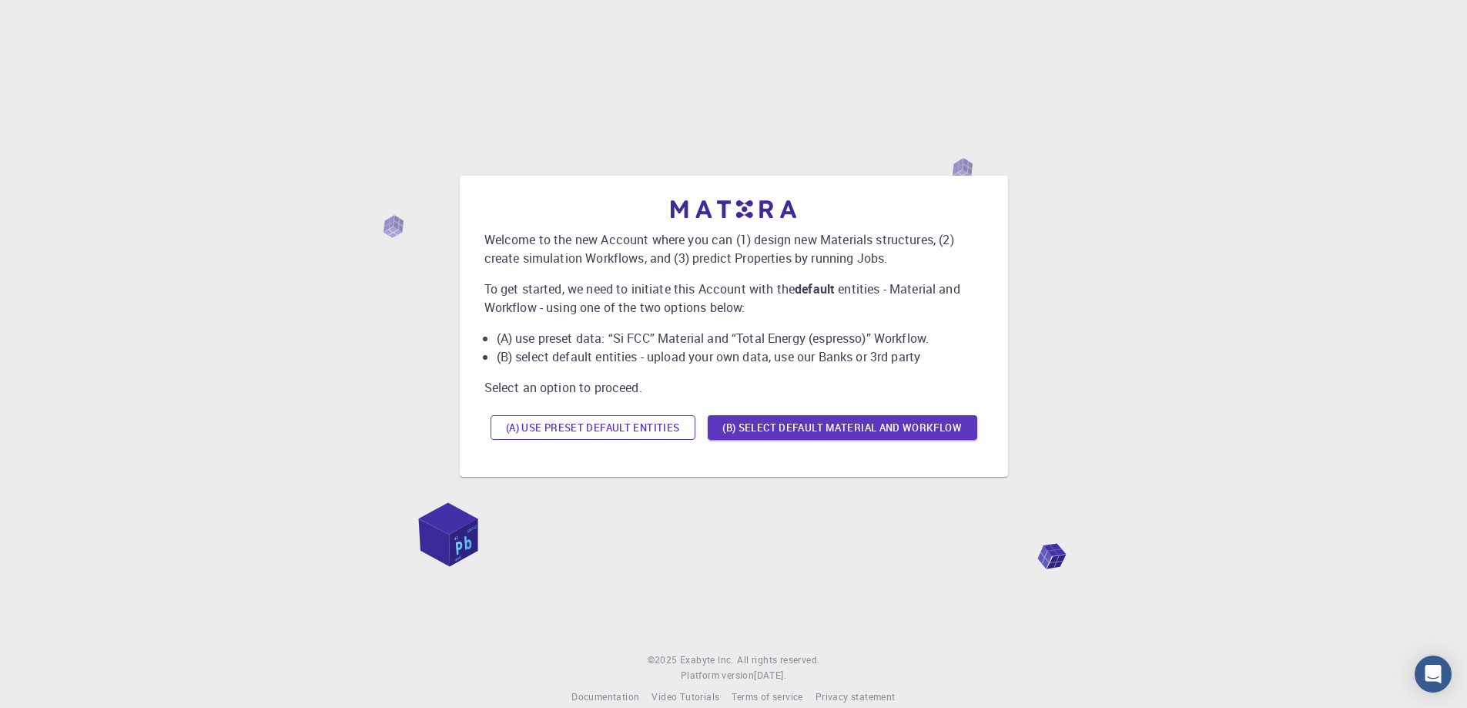
click at [640, 426] on button "(A) Use preset default entities" at bounding box center [592, 427] width 205 height 25
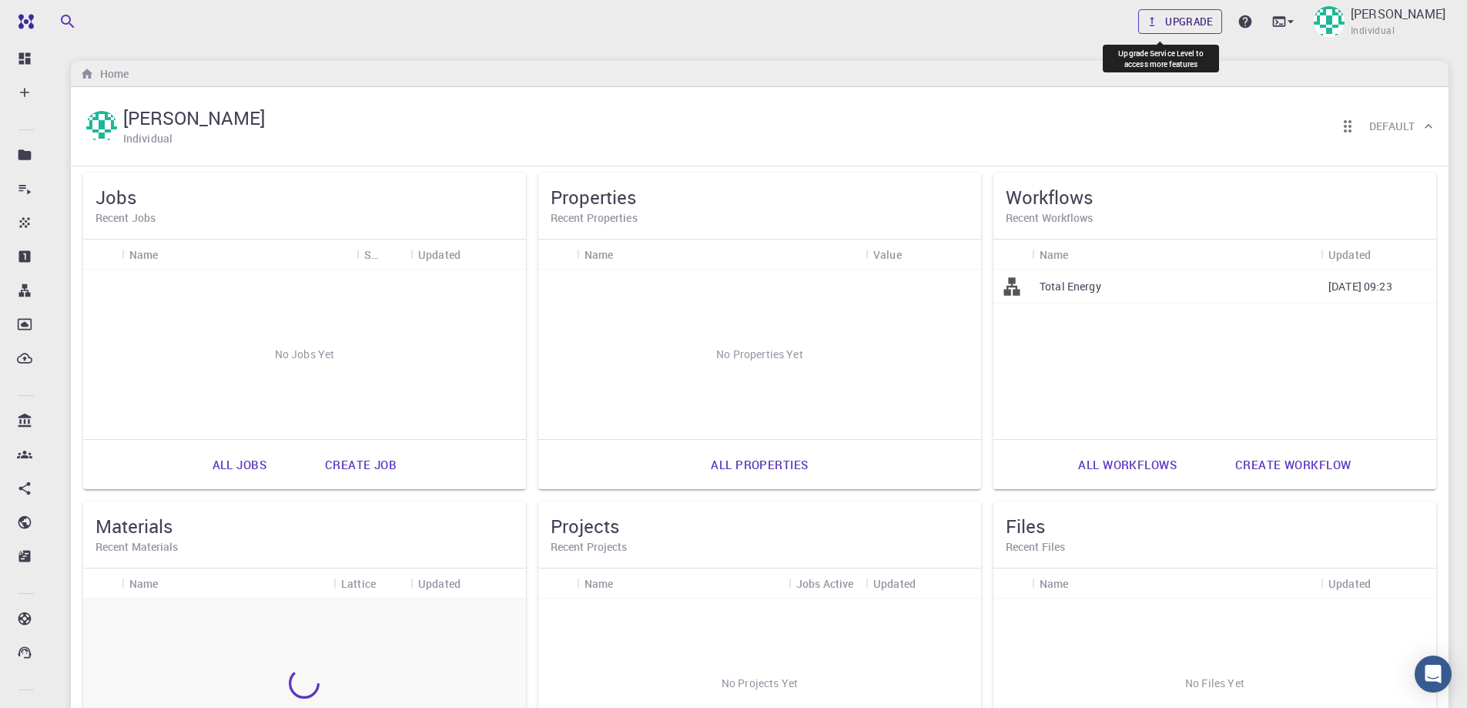
click at [1154, 29] on link "Upgrade" at bounding box center [1180, 21] width 84 height 25
click at [1139, 17] on link "Upgrade" at bounding box center [1180, 21] width 84 height 25
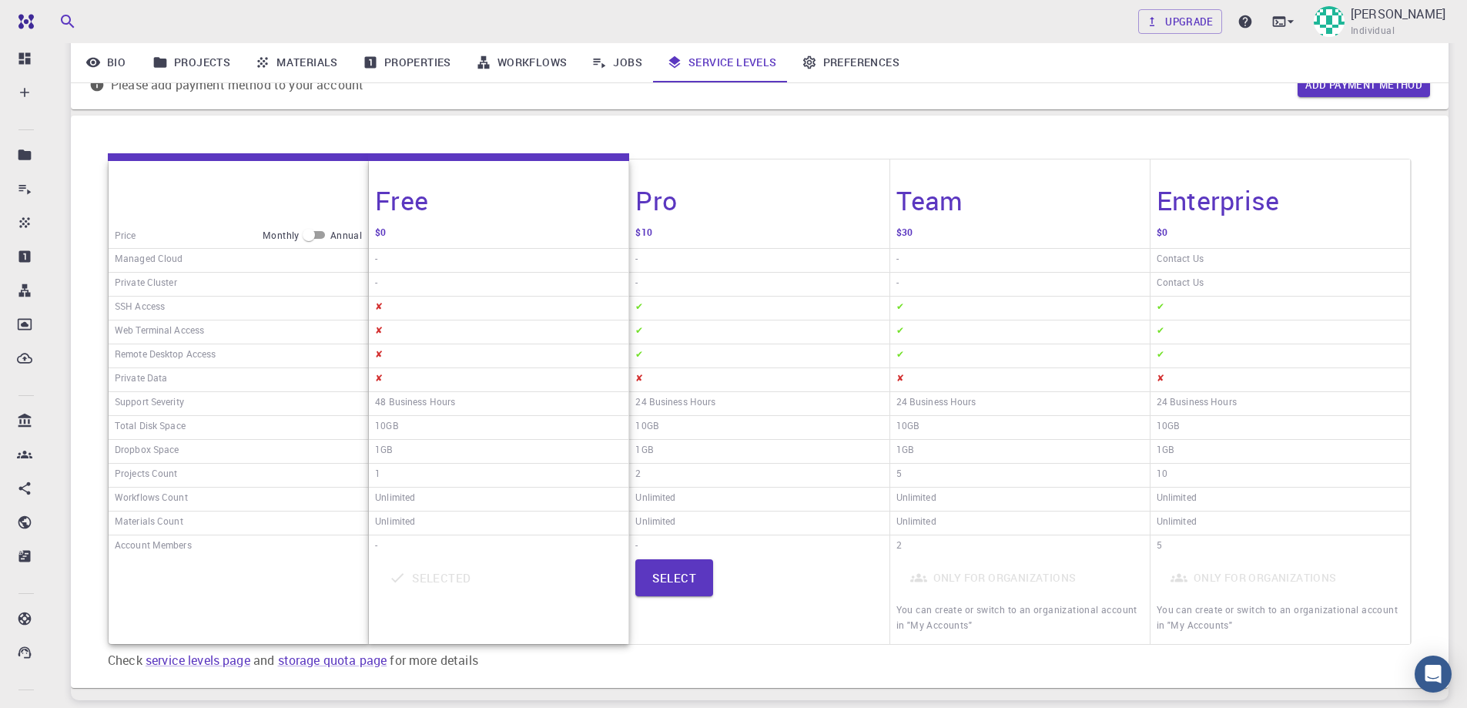
scroll to position [231, 0]
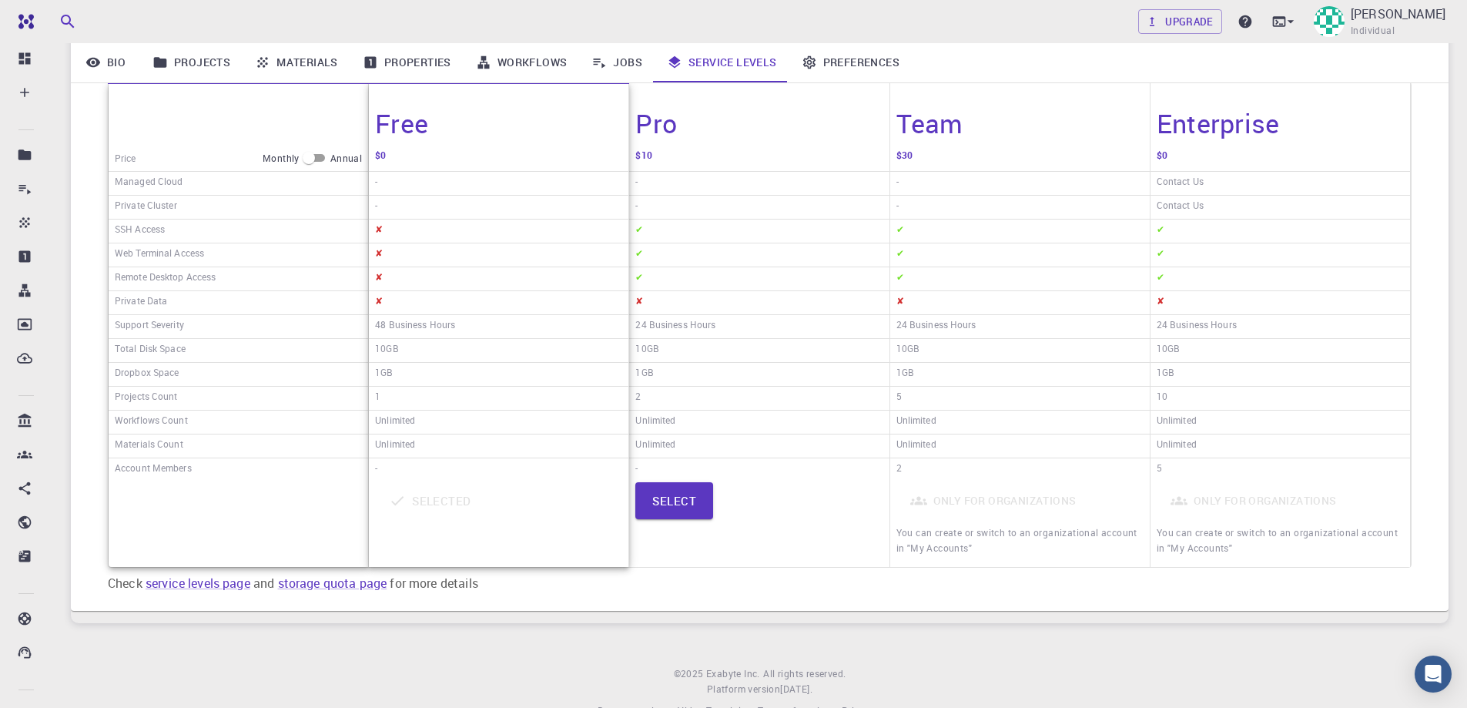
click at [308, 152] on input "checkbox" at bounding box center [308, 158] width 55 height 18
click at [317, 159] on input "checkbox" at bounding box center [320, 158] width 55 height 18
click at [317, 159] on input "checkbox" at bounding box center [308, 158] width 55 height 18
click at [317, 159] on input "checkbox" at bounding box center [320, 158] width 55 height 18
checkbox input "false"
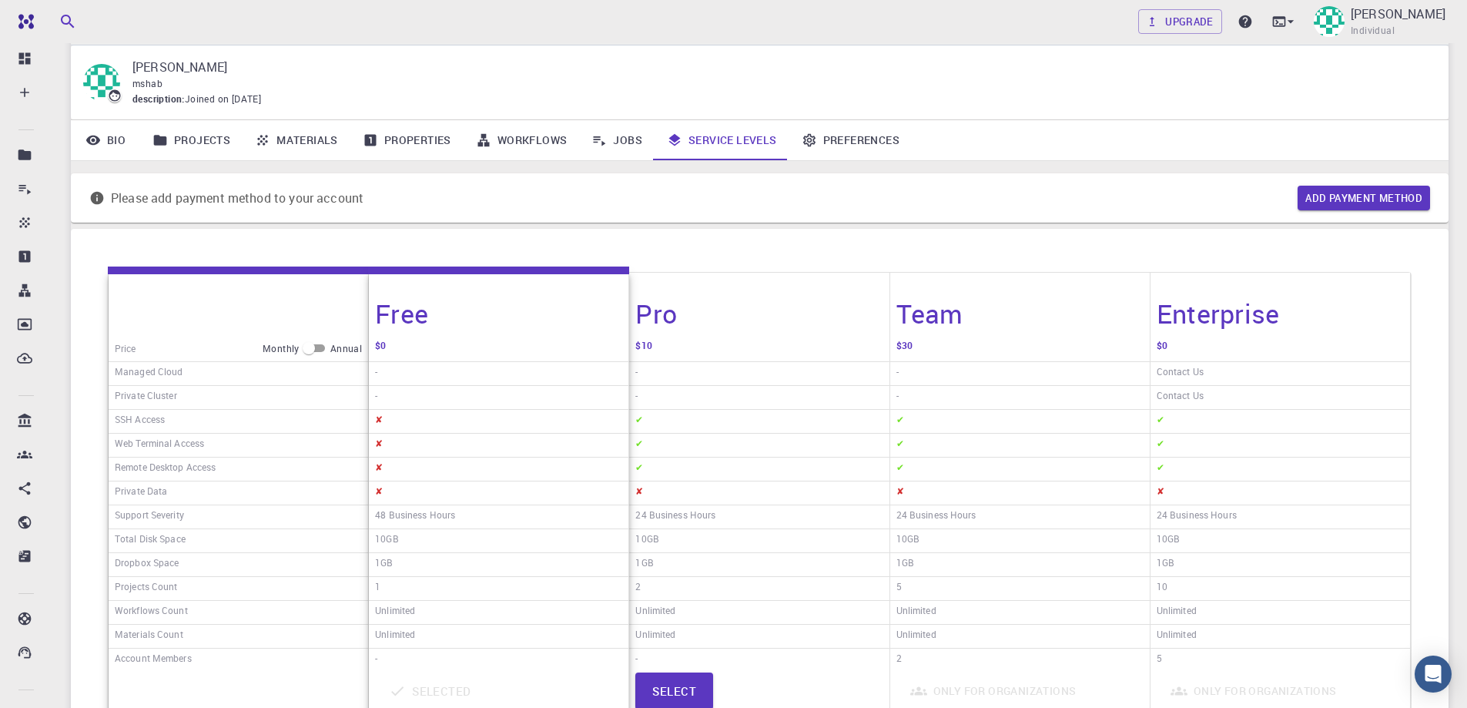
scroll to position [0, 0]
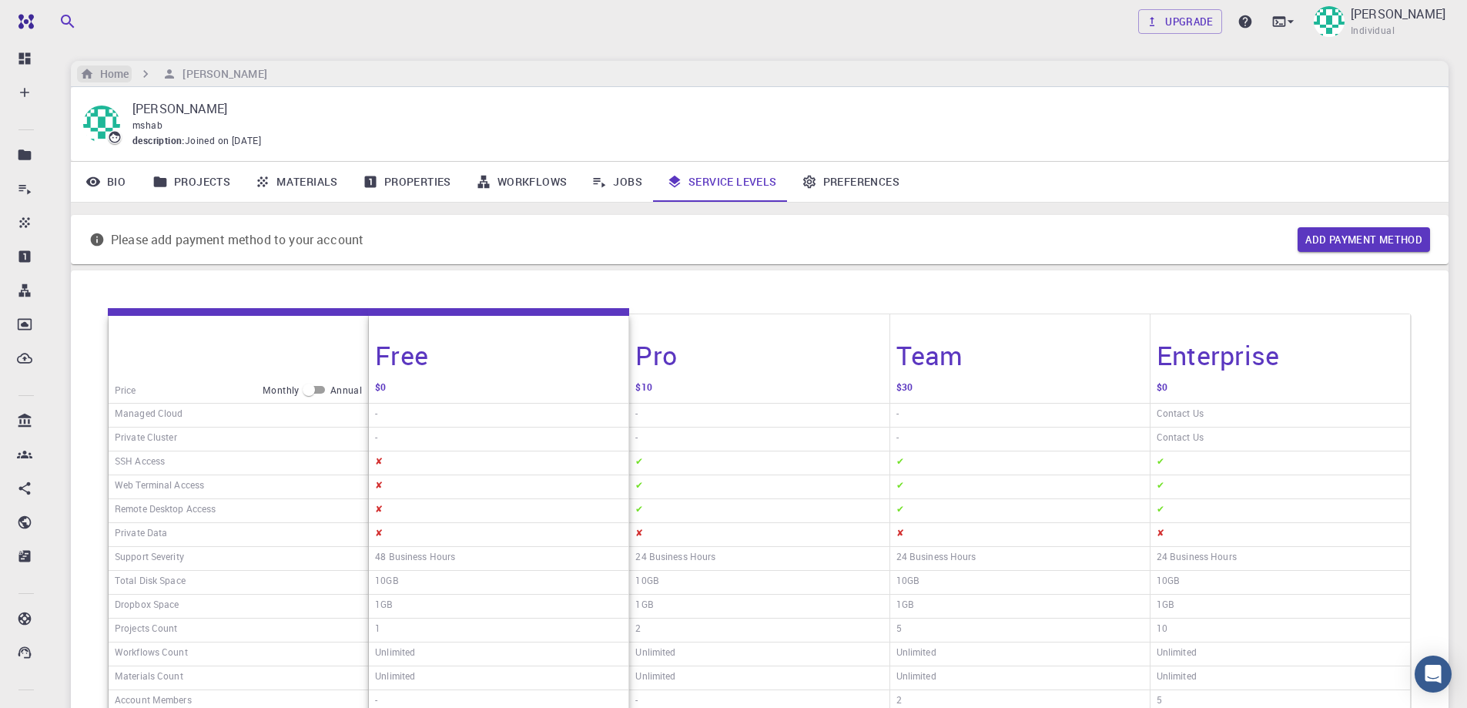
click at [116, 75] on h6 "Home" at bounding box center [111, 73] width 35 height 17
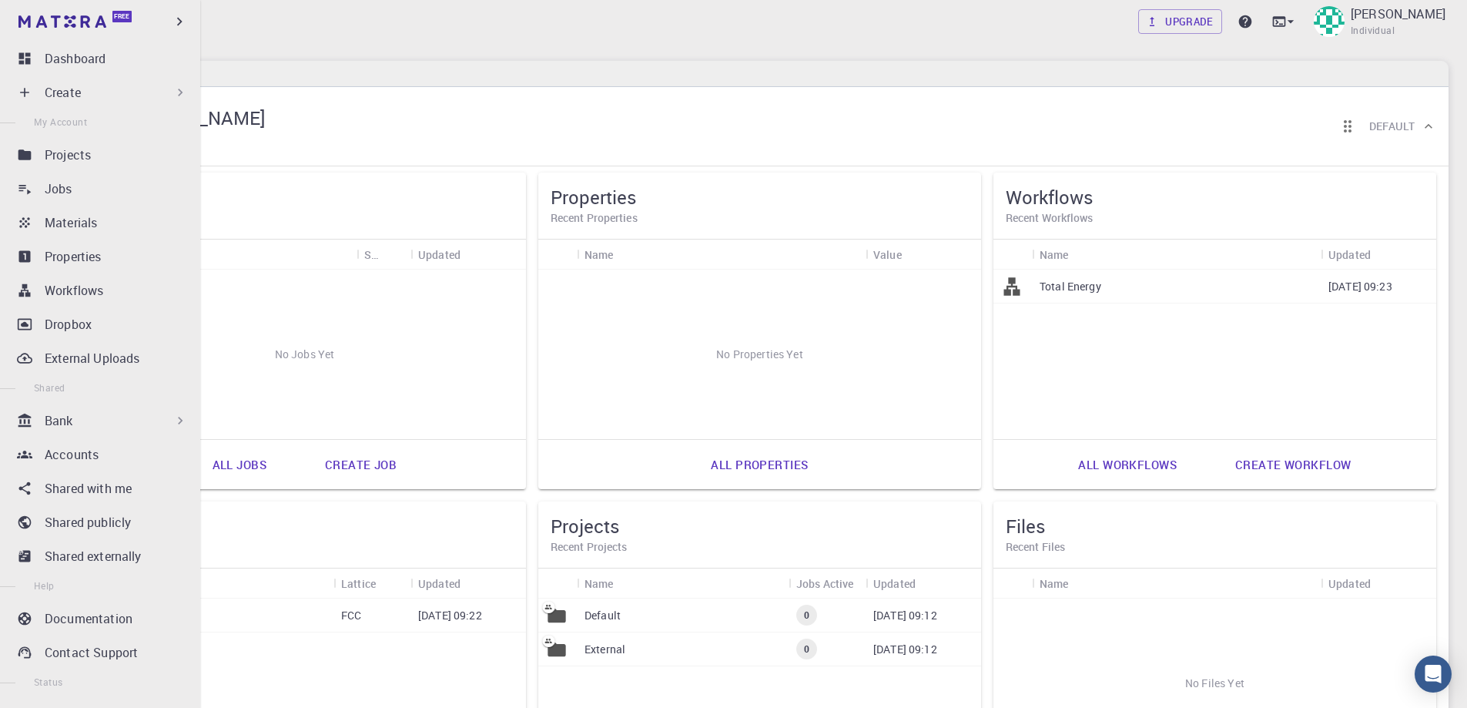
click at [70, 95] on p "Create" at bounding box center [63, 92] width 36 height 18
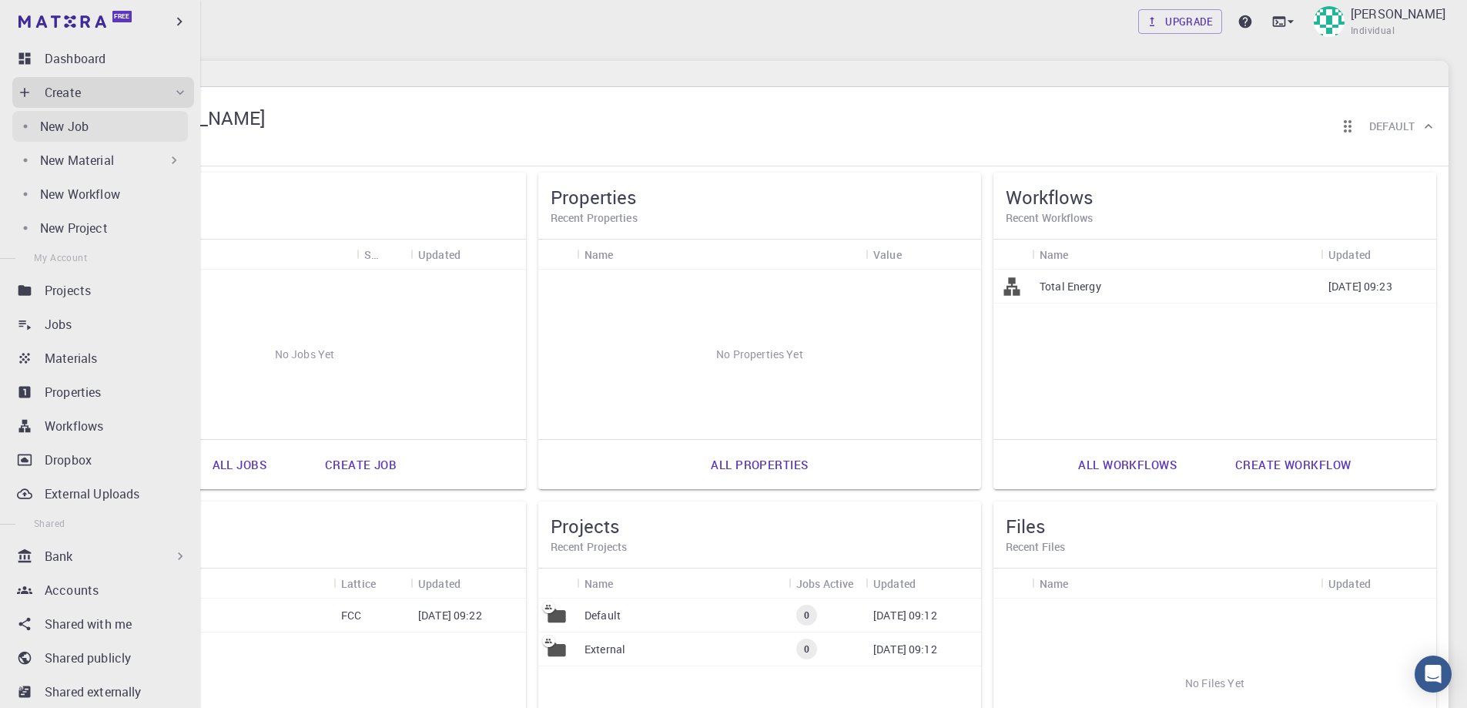
click at [80, 135] on p "New Job" at bounding box center [64, 126] width 49 height 18
